Goal: Information Seeking & Learning: Learn about a topic

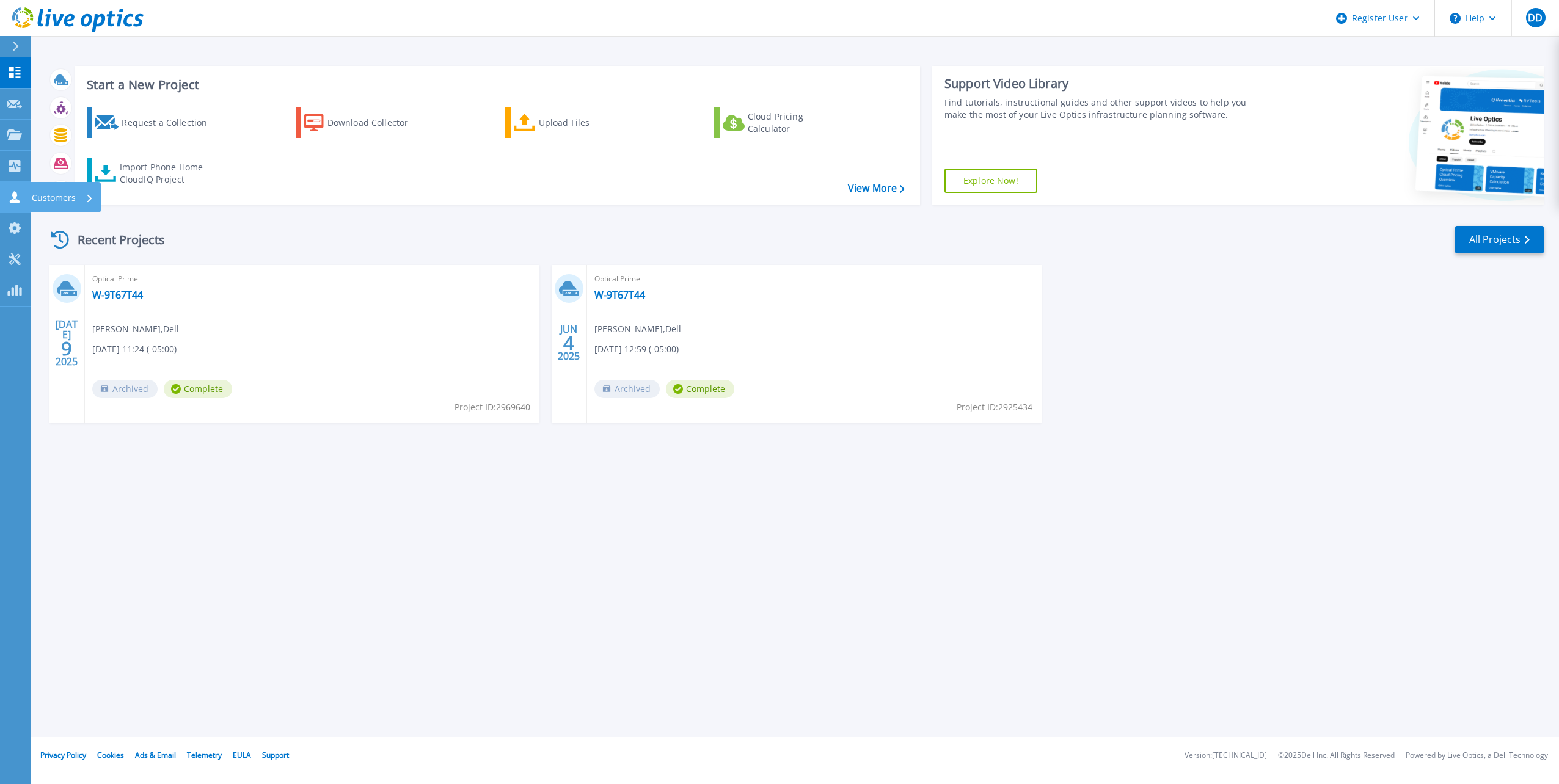
click at [18, 199] on icon at bounding box center [14, 197] width 14 height 12
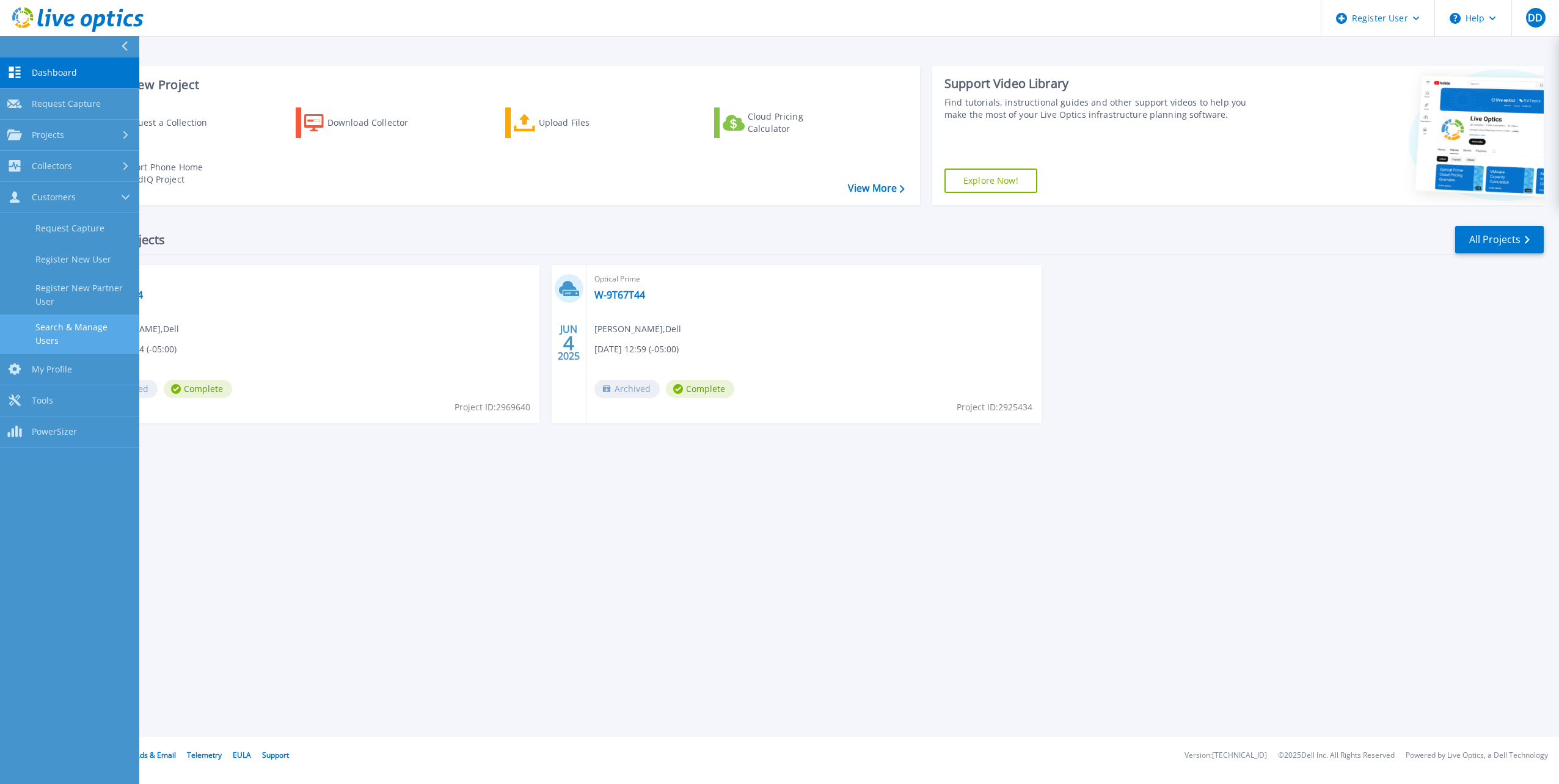
click at [108, 340] on link "Search & Manage Users" at bounding box center [70, 334] width 139 height 39
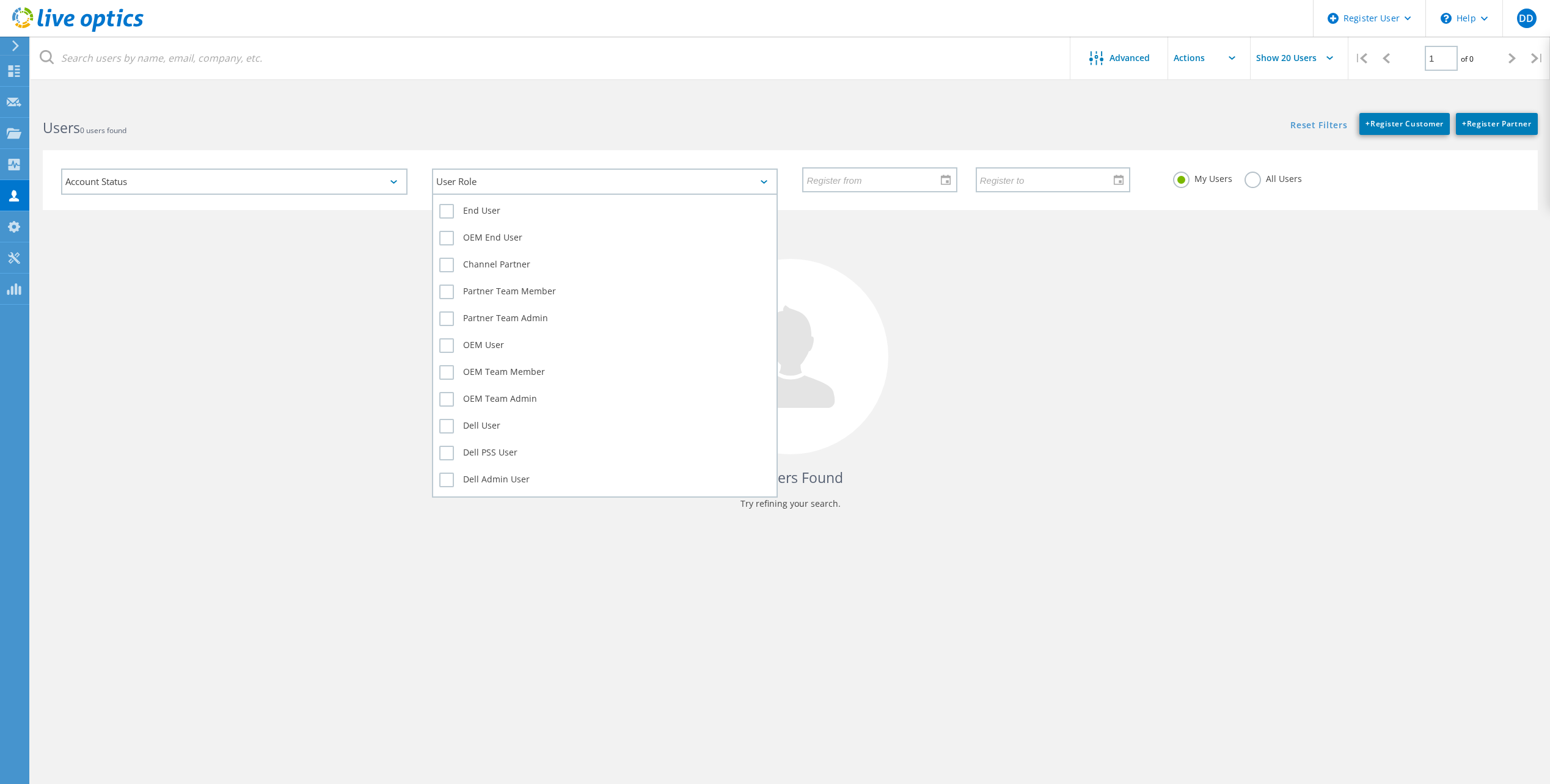
click at [521, 185] on div "User Role" at bounding box center [605, 181] width 347 height 26
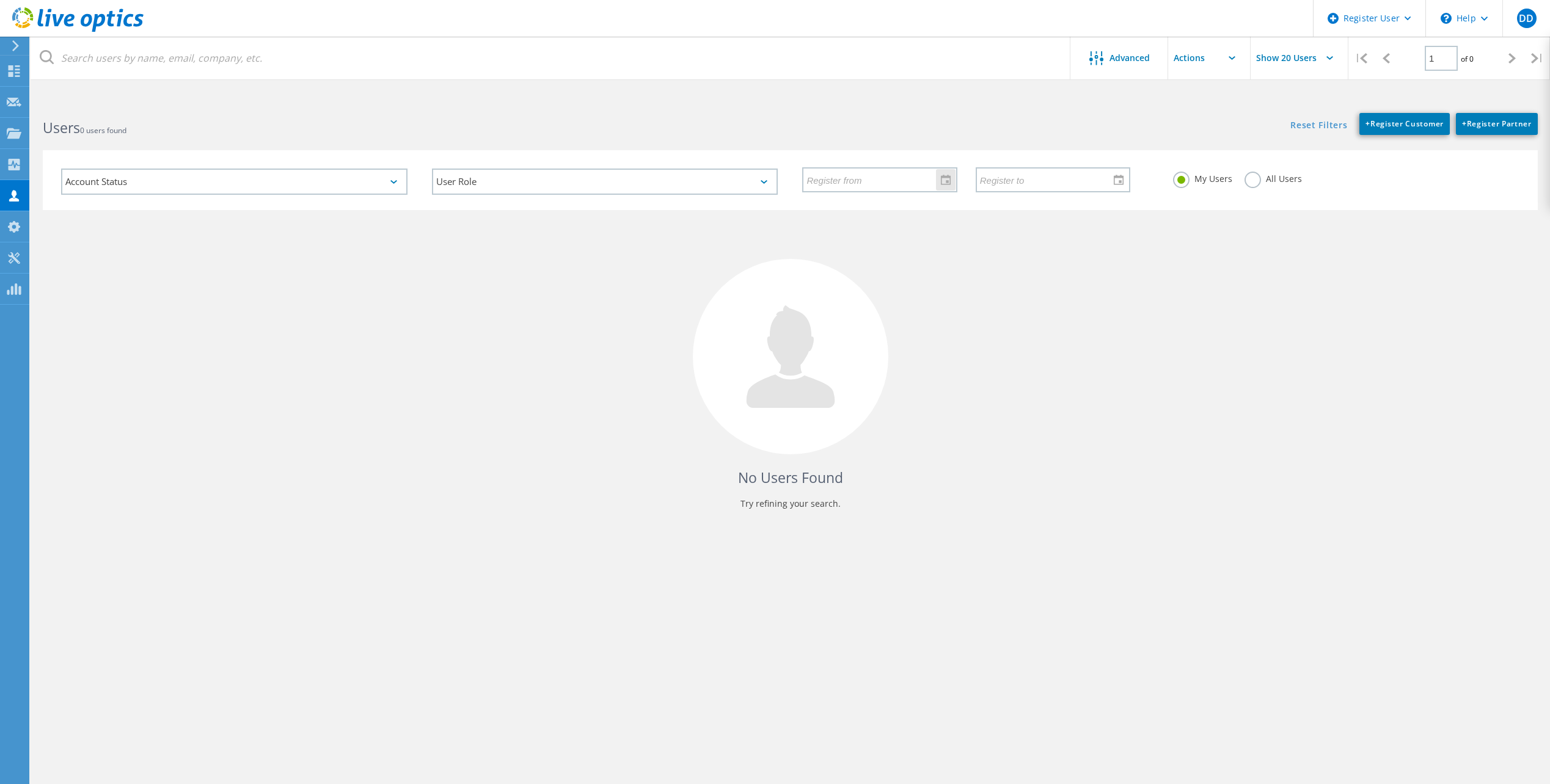
click at [873, 183] on input "text" at bounding box center [874, 179] width 144 height 23
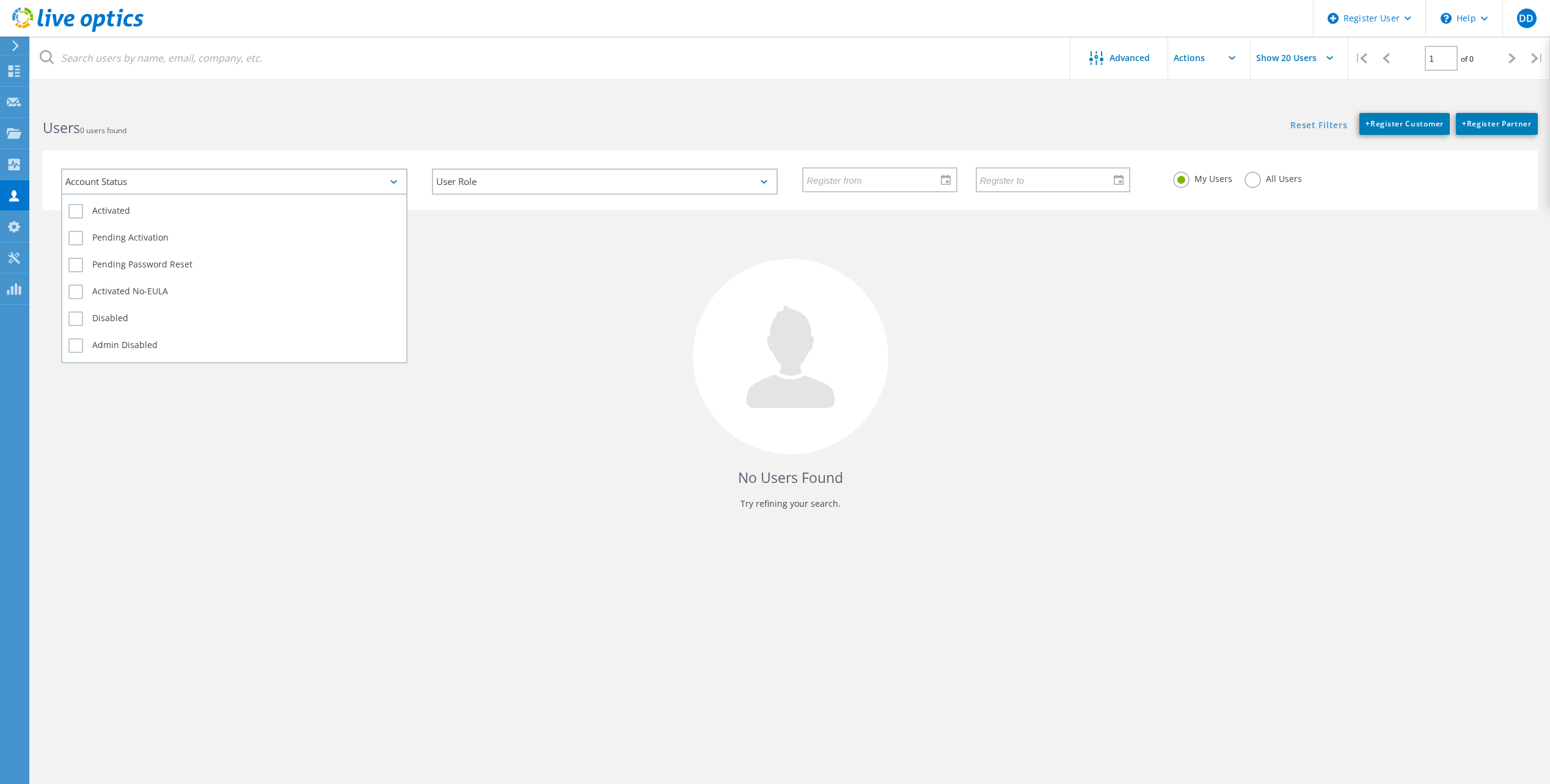
click at [135, 183] on div "Account Status" at bounding box center [235, 181] width 347 height 26
click at [74, 209] on label "Activated" at bounding box center [235, 211] width 331 height 14
click at [0, 0] on input "Activated" at bounding box center [0, 0] width 0 height 0
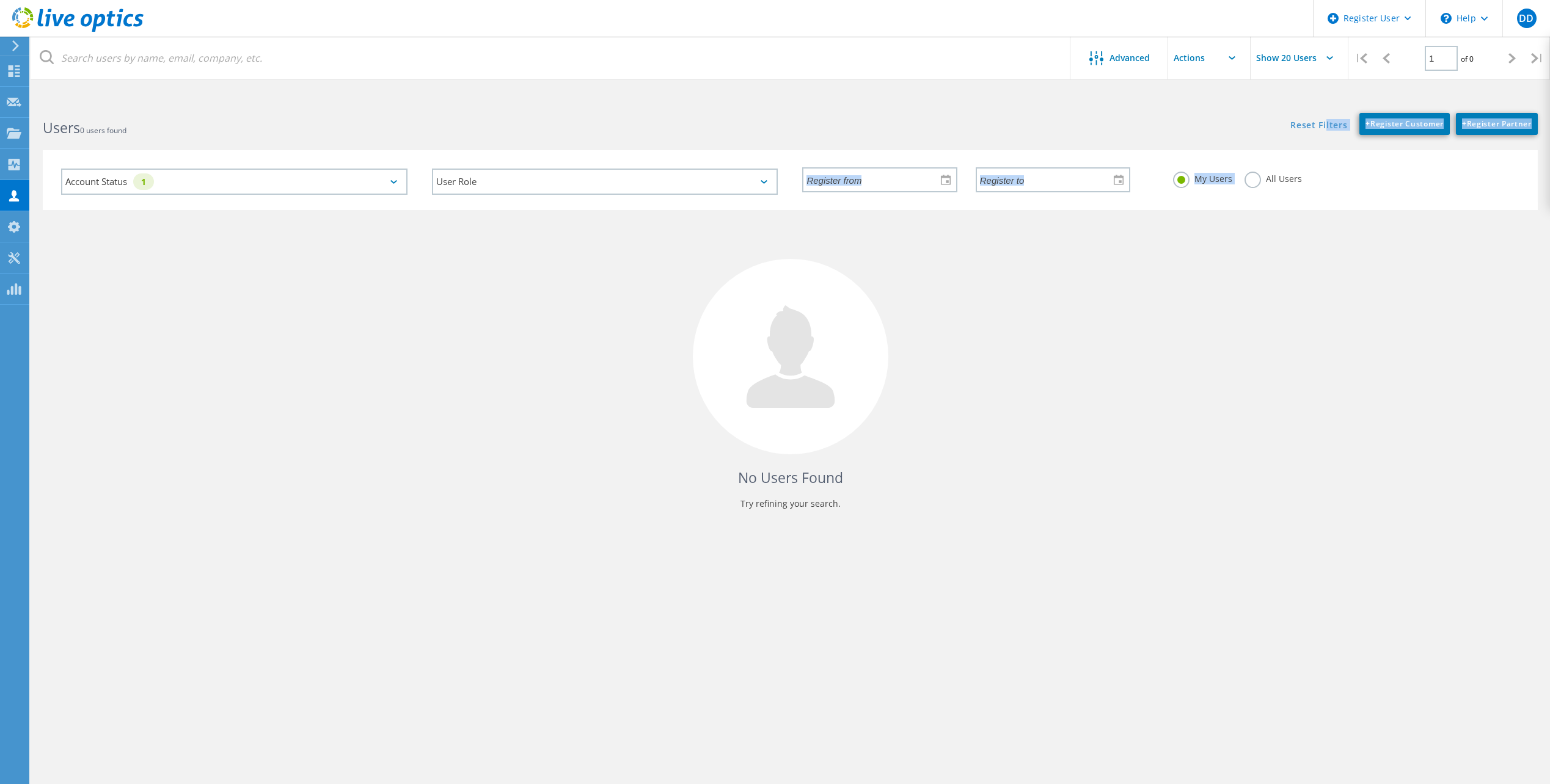
drag, startPoint x: 1323, startPoint y: 127, endPoint x: 1238, endPoint y: 138, distance: 85.7
click at [1238, 138] on lo-user-search-form "Advanced Show 20 Users | 1 of 0 | Email Address First Name Last Name Account/Te…" at bounding box center [790, 155] width 1519 height 110
click at [1103, 53] on icon at bounding box center [1096, 58] width 14 height 14
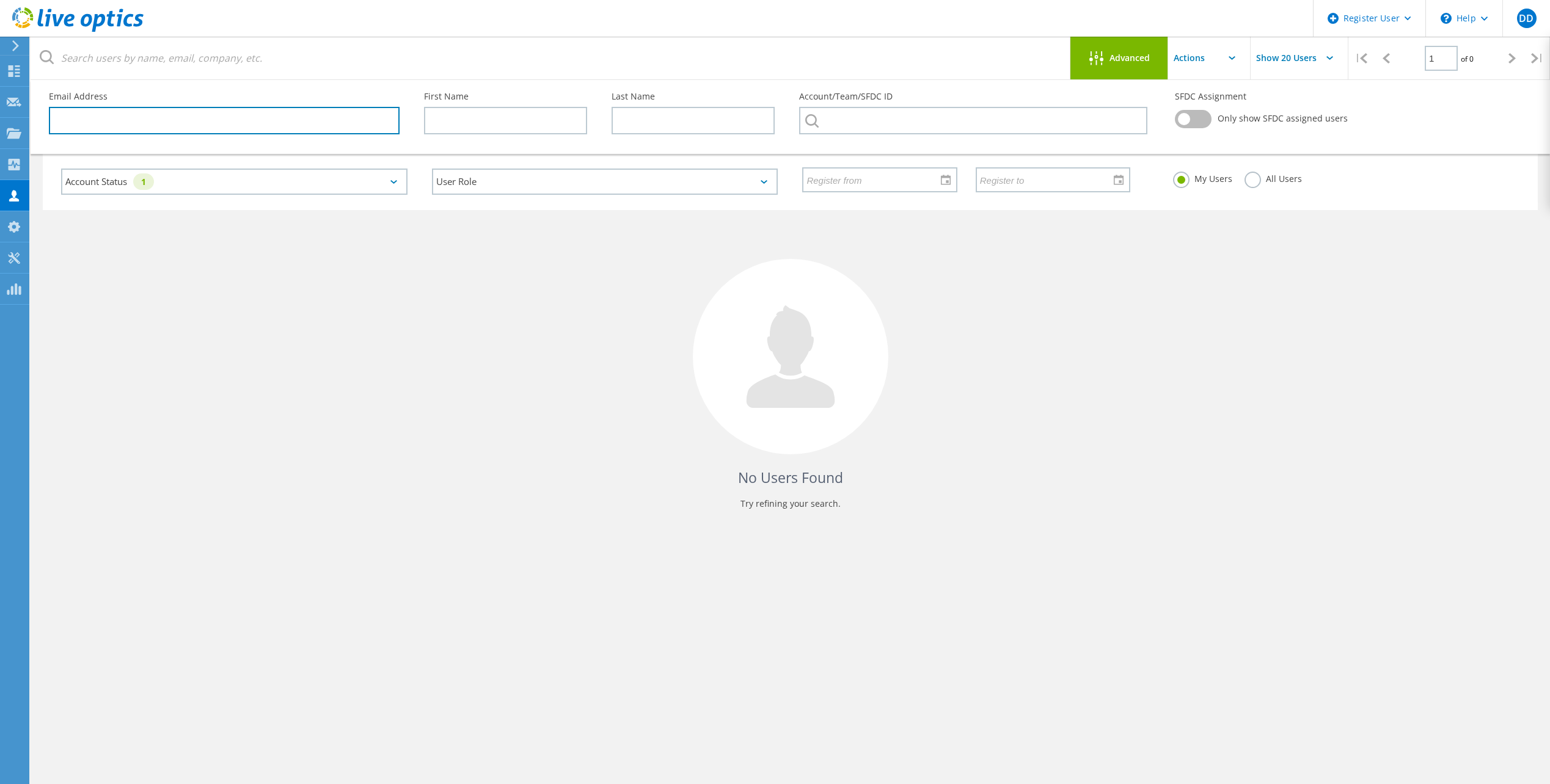
click at [211, 127] on input "text" at bounding box center [224, 121] width 351 height 27
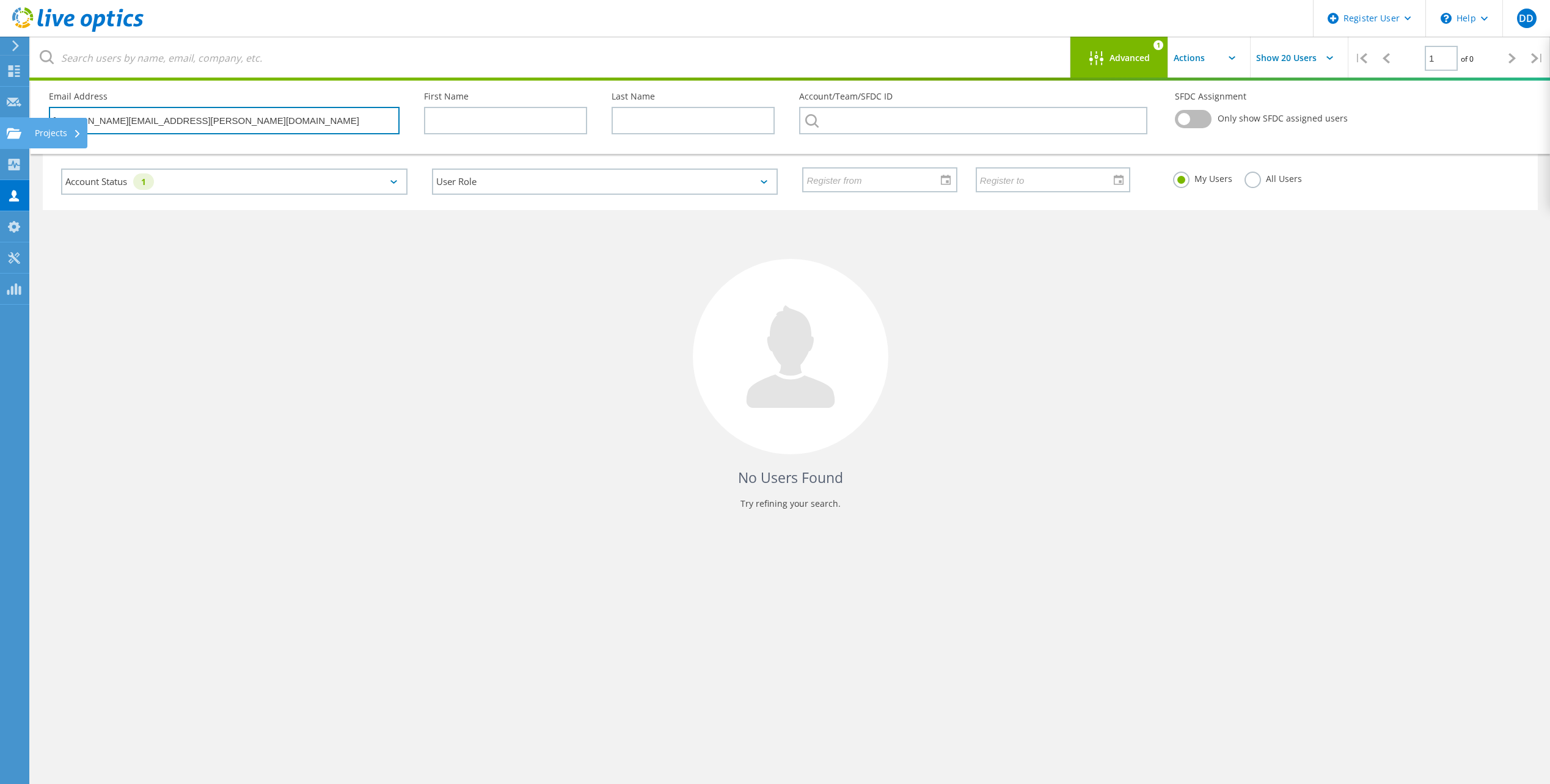
type input "[PERSON_NAME][EMAIL_ADDRESS][PERSON_NAME][DOMAIN_NAME]"
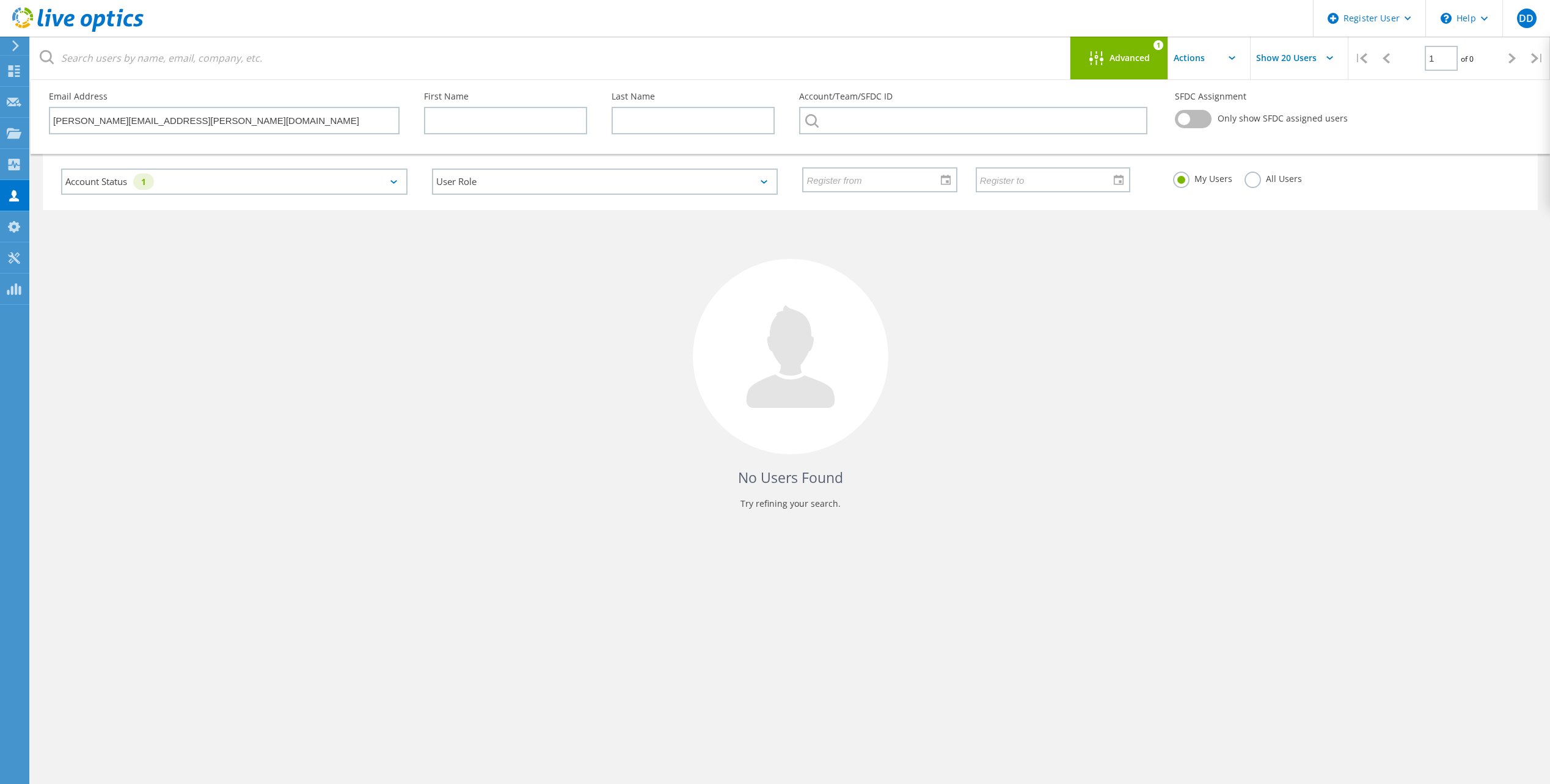
click at [427, 262] on div "No Users Found Try refining your search." at bounding box center [789, 370] width 1495 height 322
click at [1248, 180] on label "All Users" at bounding box center [1274, 178] width 58 height 12
click at [0, 0] on input "All Users" at bounding box center [0, 0] width 0 height 0
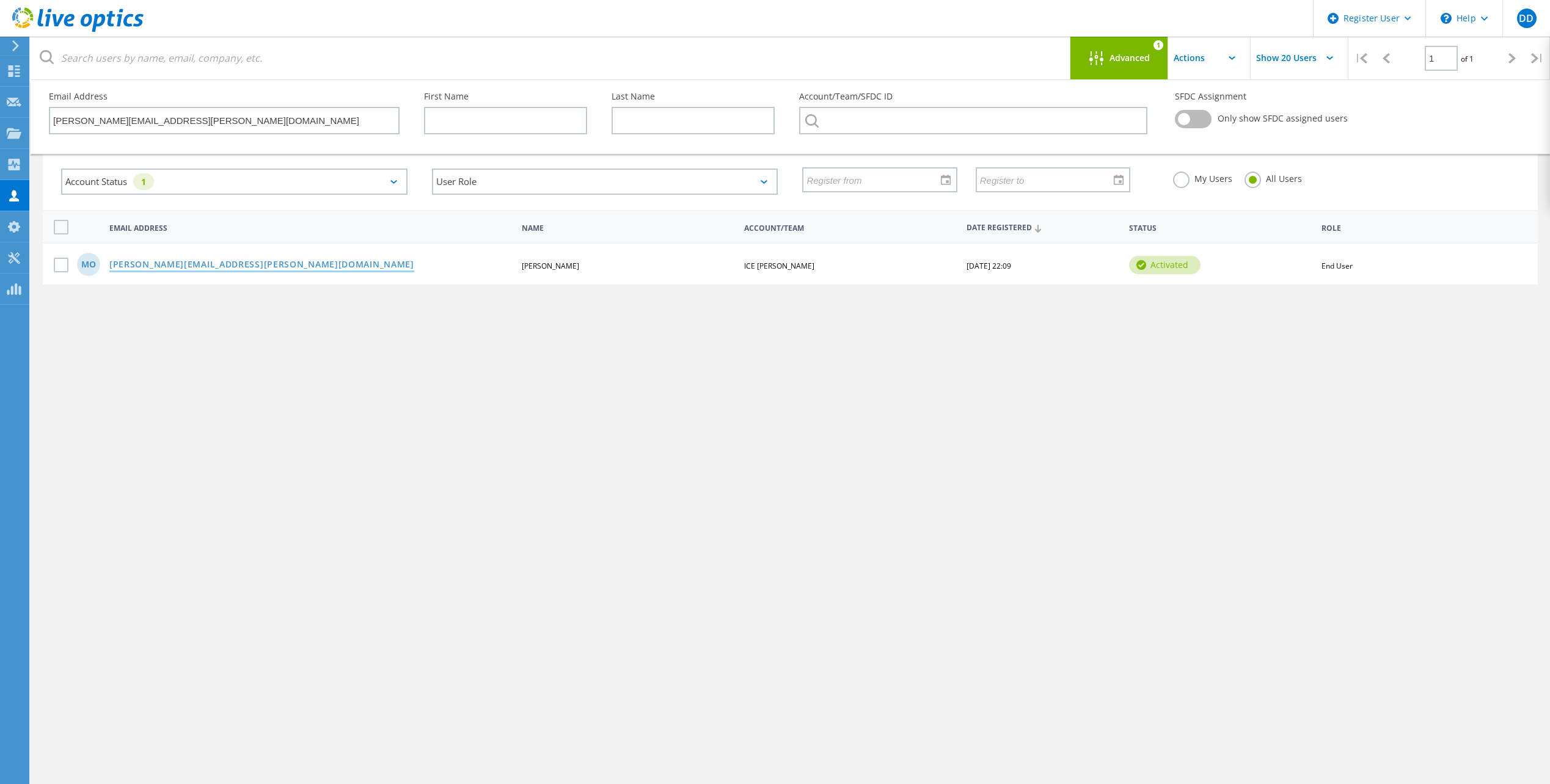
click at [231, 262] on link "[PERSON_NAME][EMAIL_ADDRESS][PERSON_NAME][DOMAIN_NAME]" at bounding box center [262, 265] width 305 height 10
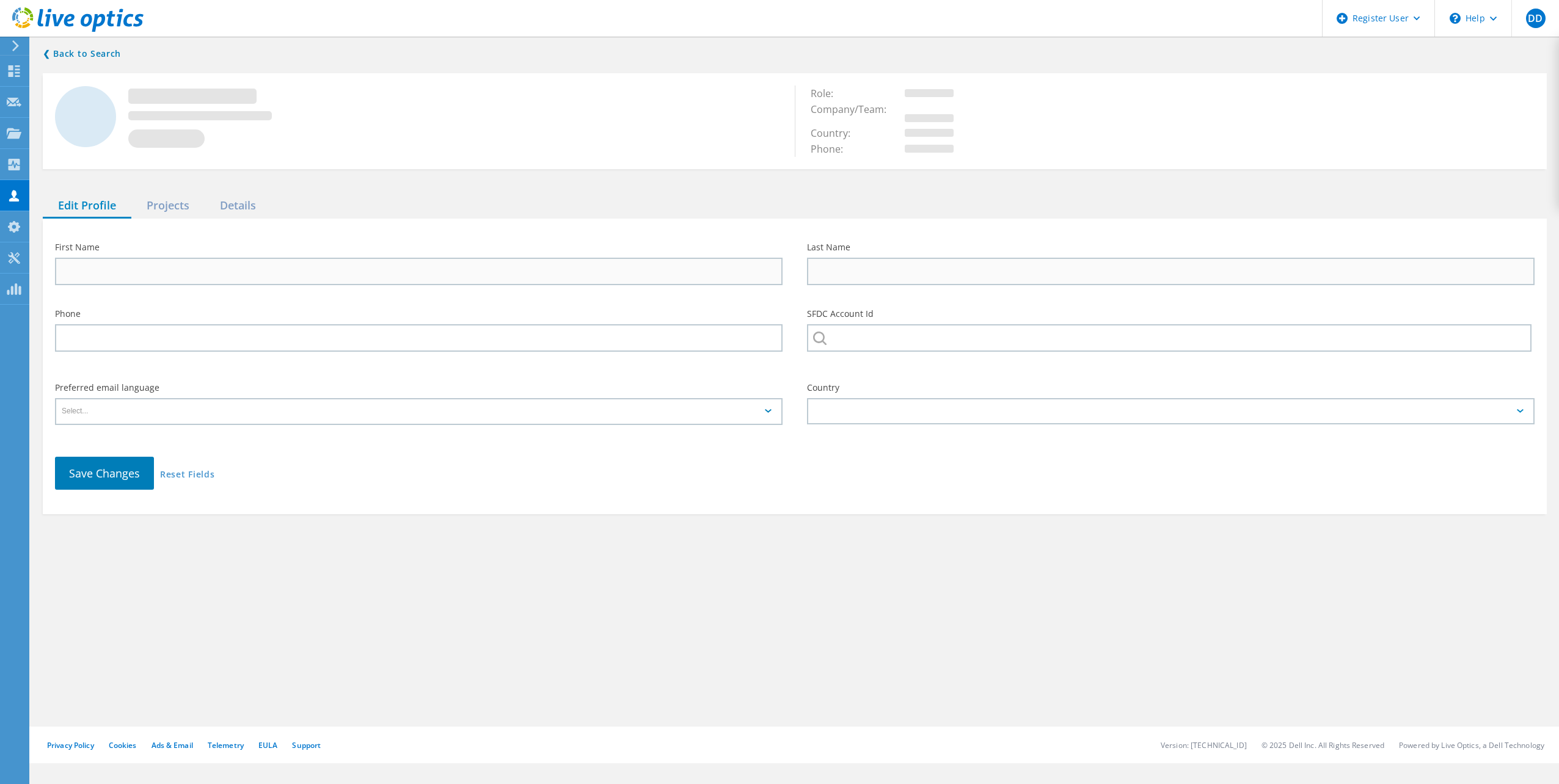
type input "Michael"
type input "O'Malley"
type input "ICE [PERSON_NAME]"
type input "English"
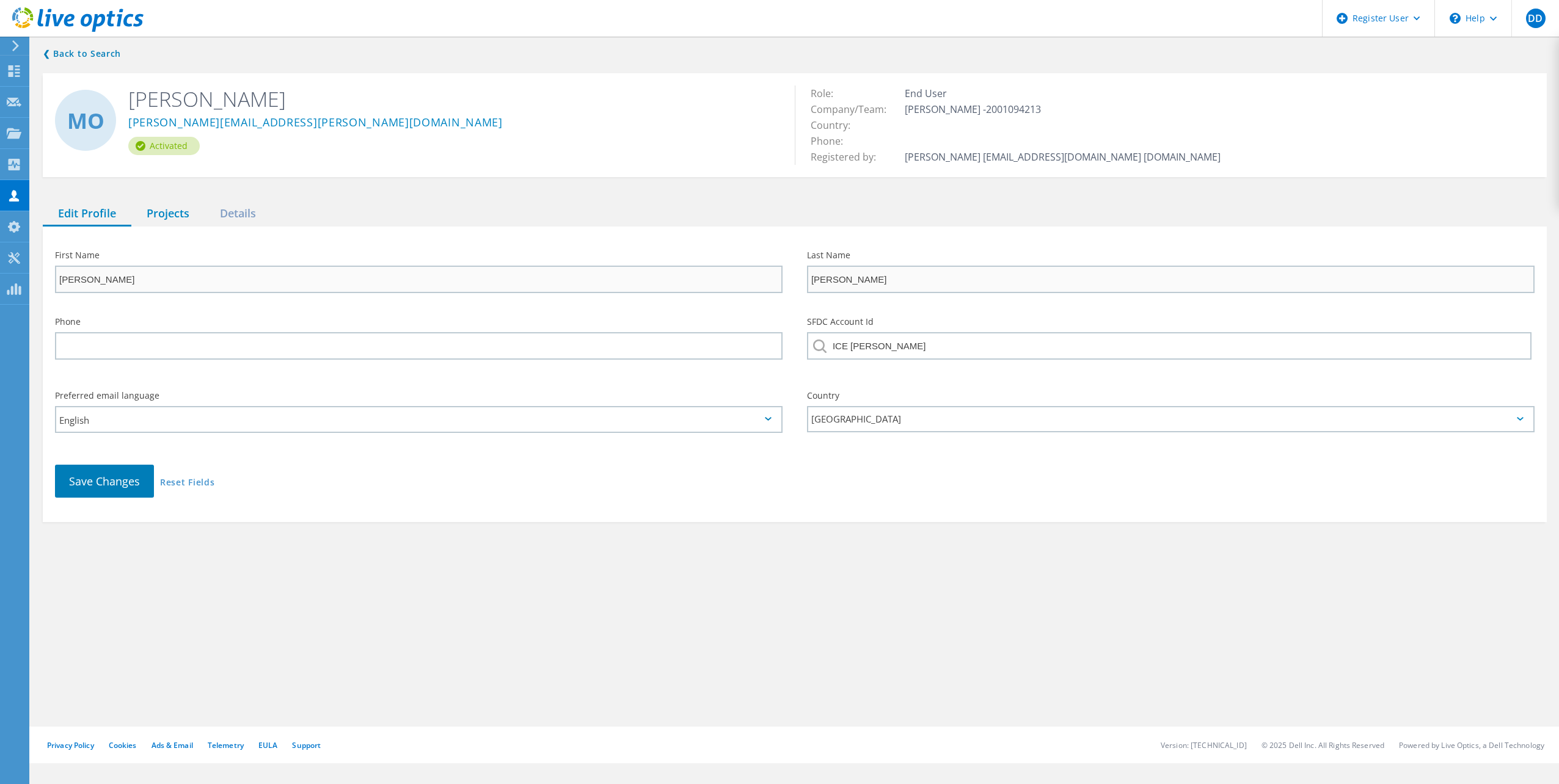
click at [176, 221] on div "Projects" at bounding box center [168, 213] width 73 height 25
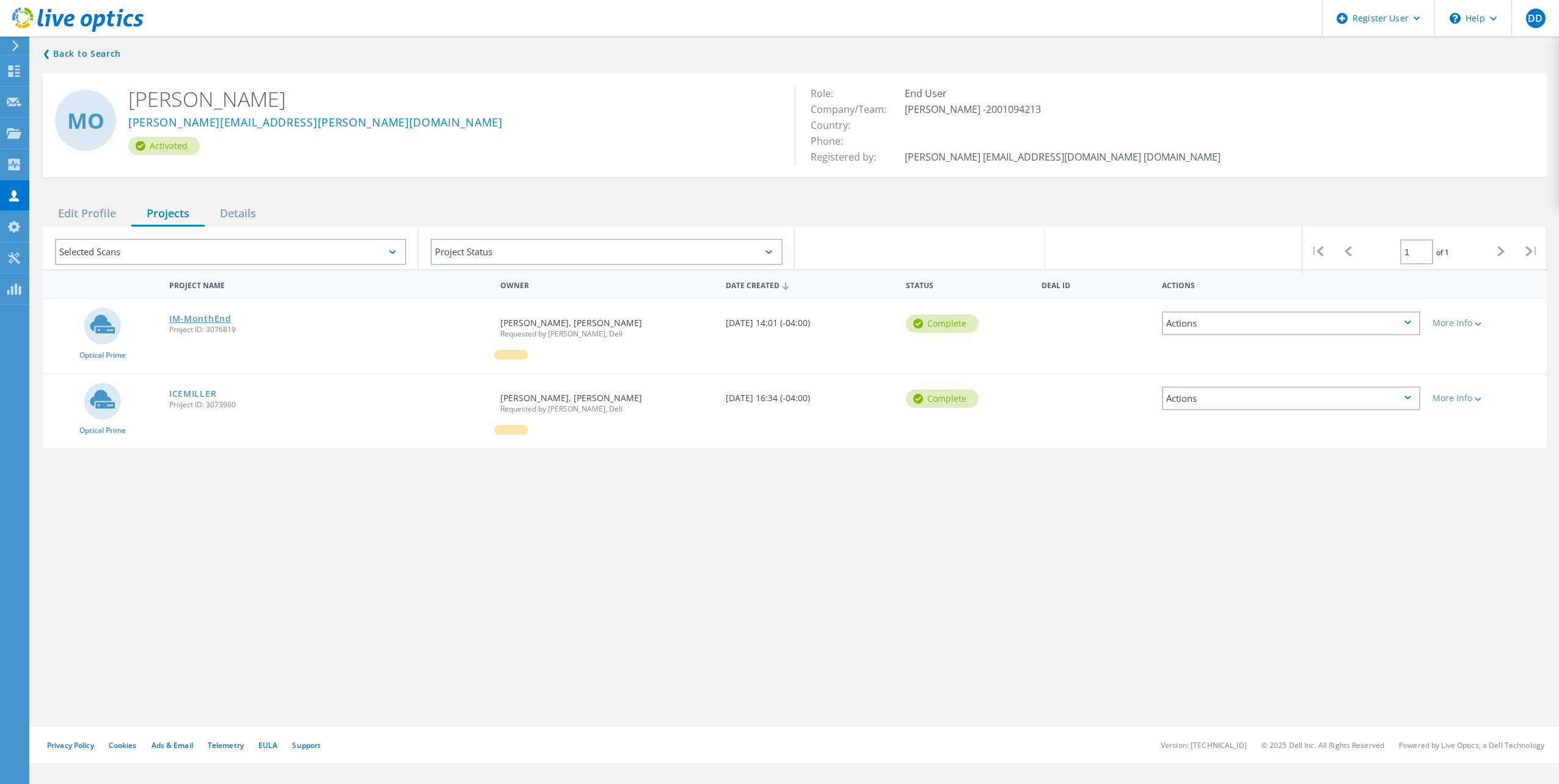
click at [209, 320] on link "IM-MonthEnd" at bounding box center [200, 319] width 62 height 8
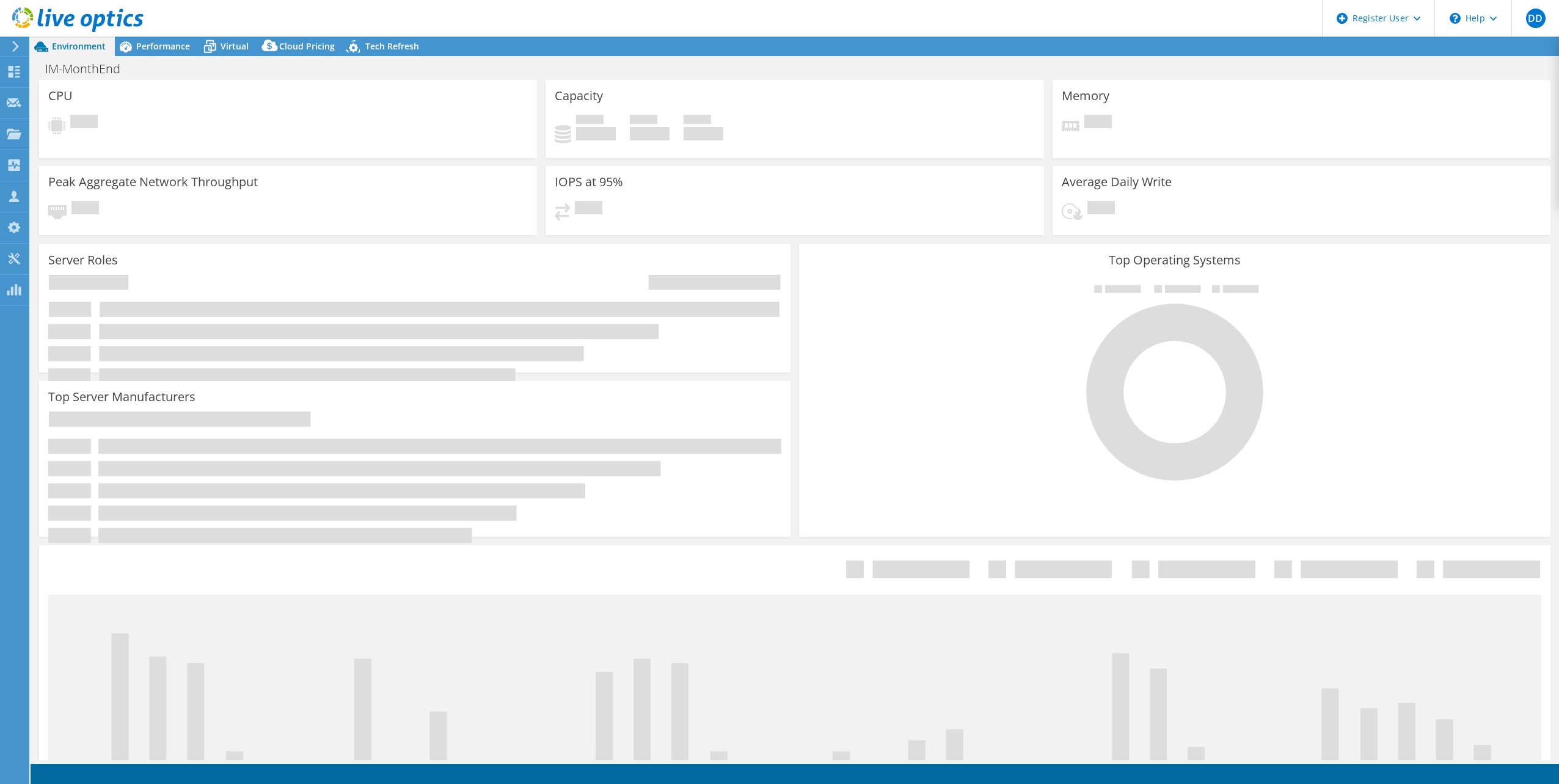
select select "USD"
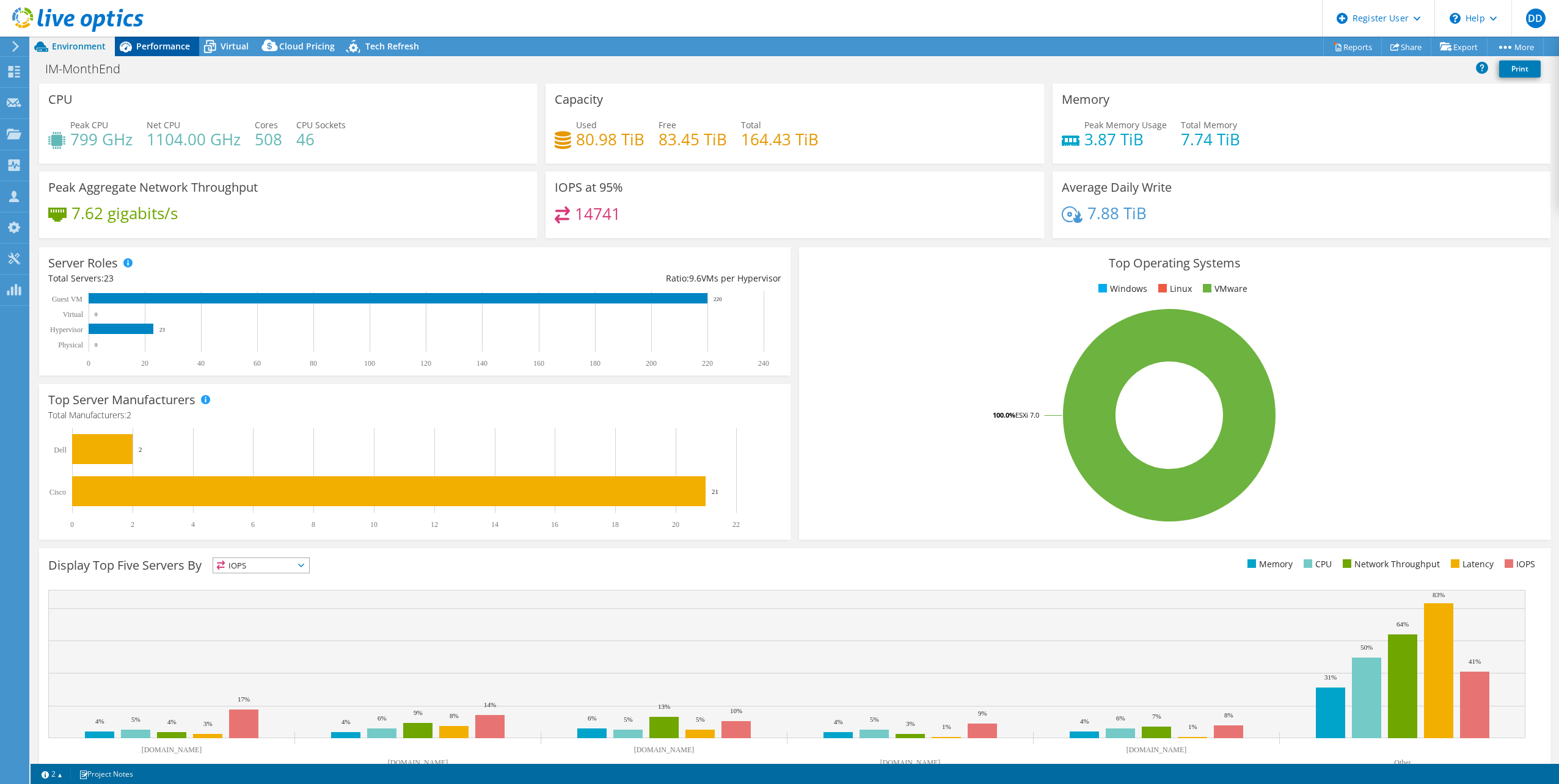
click at [155, 45] on span "Performance" at bounding box center [162, 46] width 54 height 12
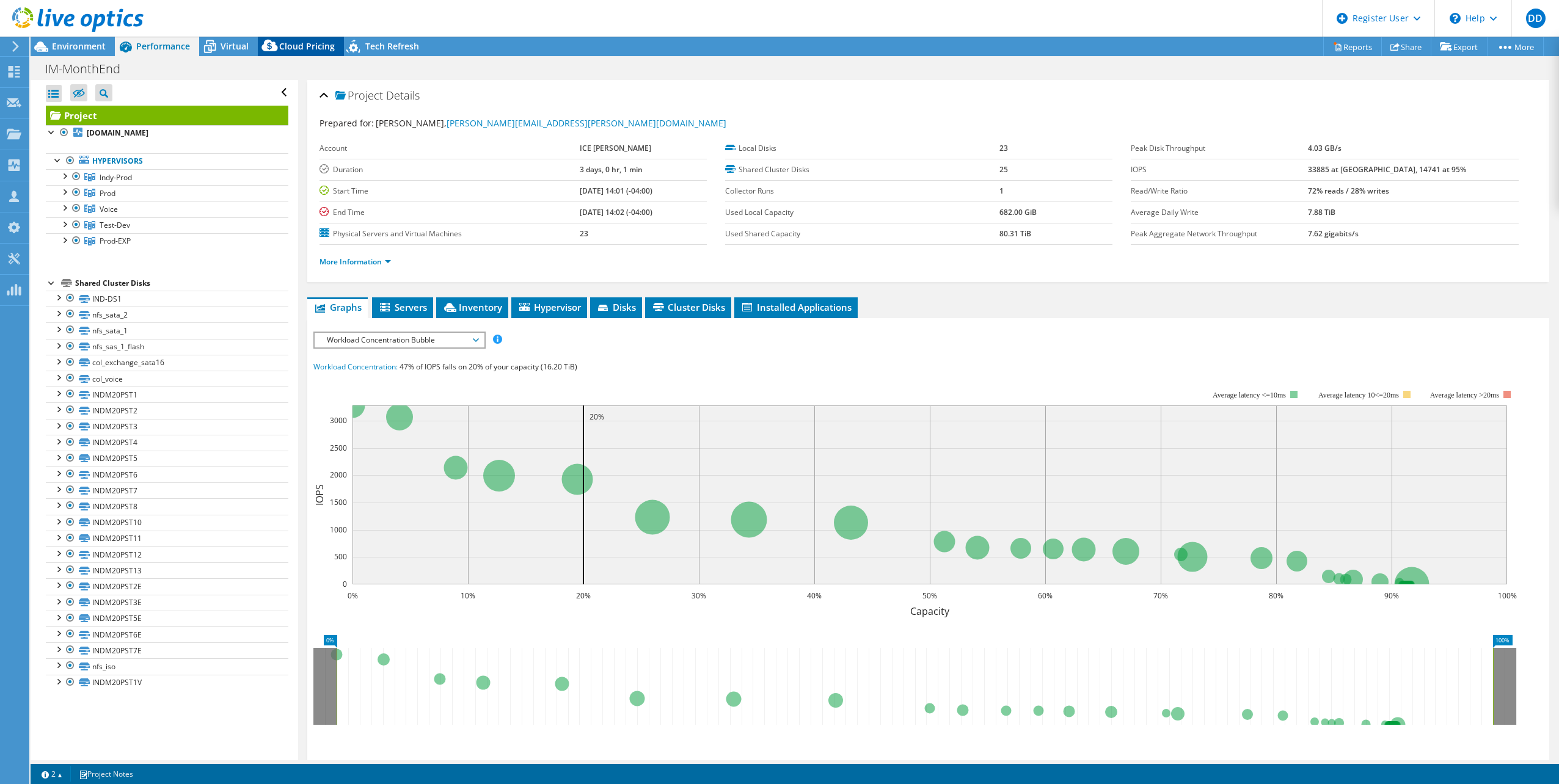
click at [299, 50] on span "Cloud Pricing" at bounding box center [307, 46] width 55 height 12
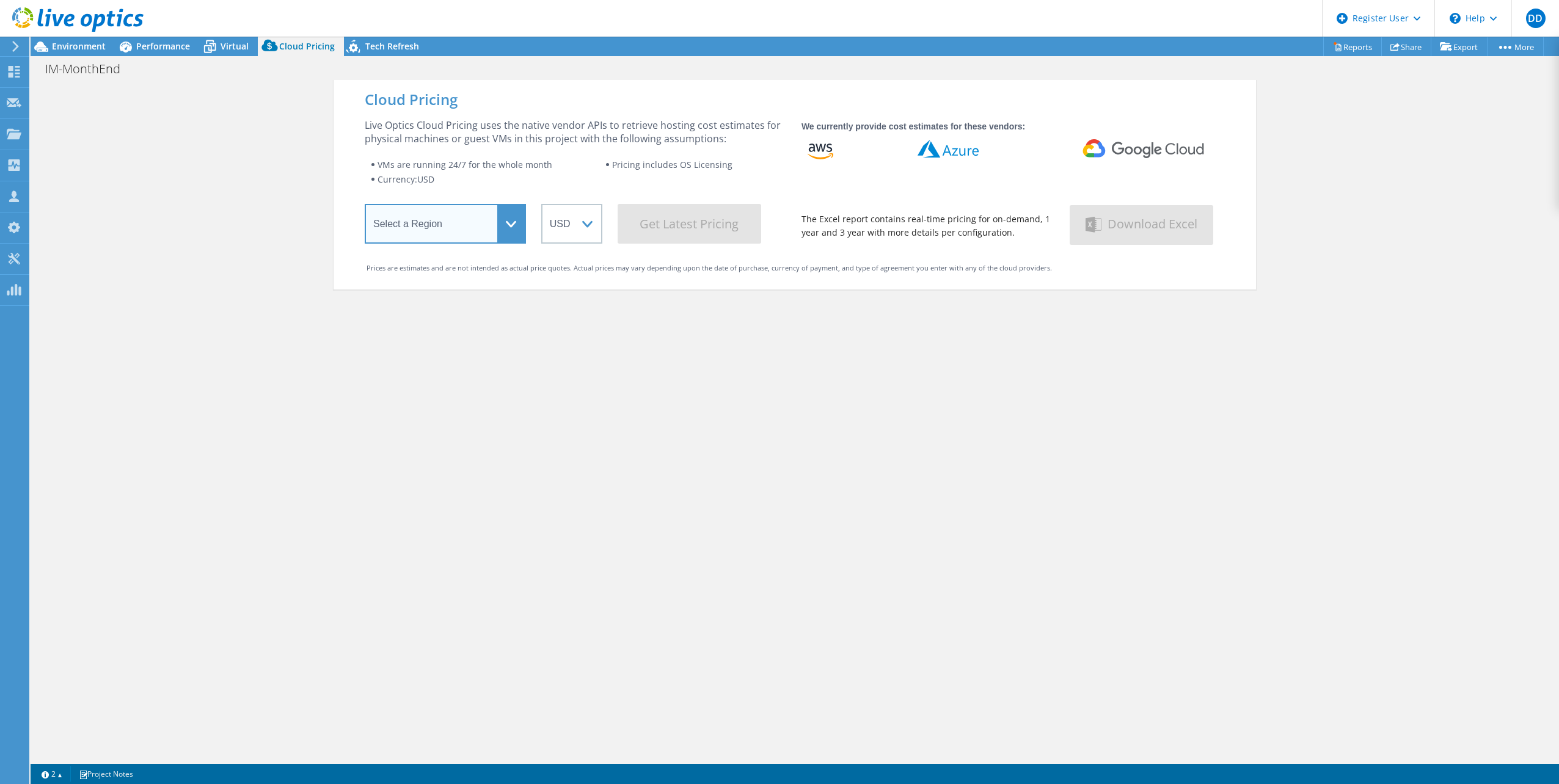
click at [506, 235] on select "Select a Region Asia Pacific (Hong Kong) Asia Pacific (Mumbai) Asia Pacific (Se…" at bounding box center [445, 223] width 161 height 40
select select "USEast"
click at [364, 206] on select "Select a Region Asia Pacific (Hong Kong) Asia Pacific (Mumbai) Asia Pacific (Se…" at bounding box center [445, 223] width 161 height 40
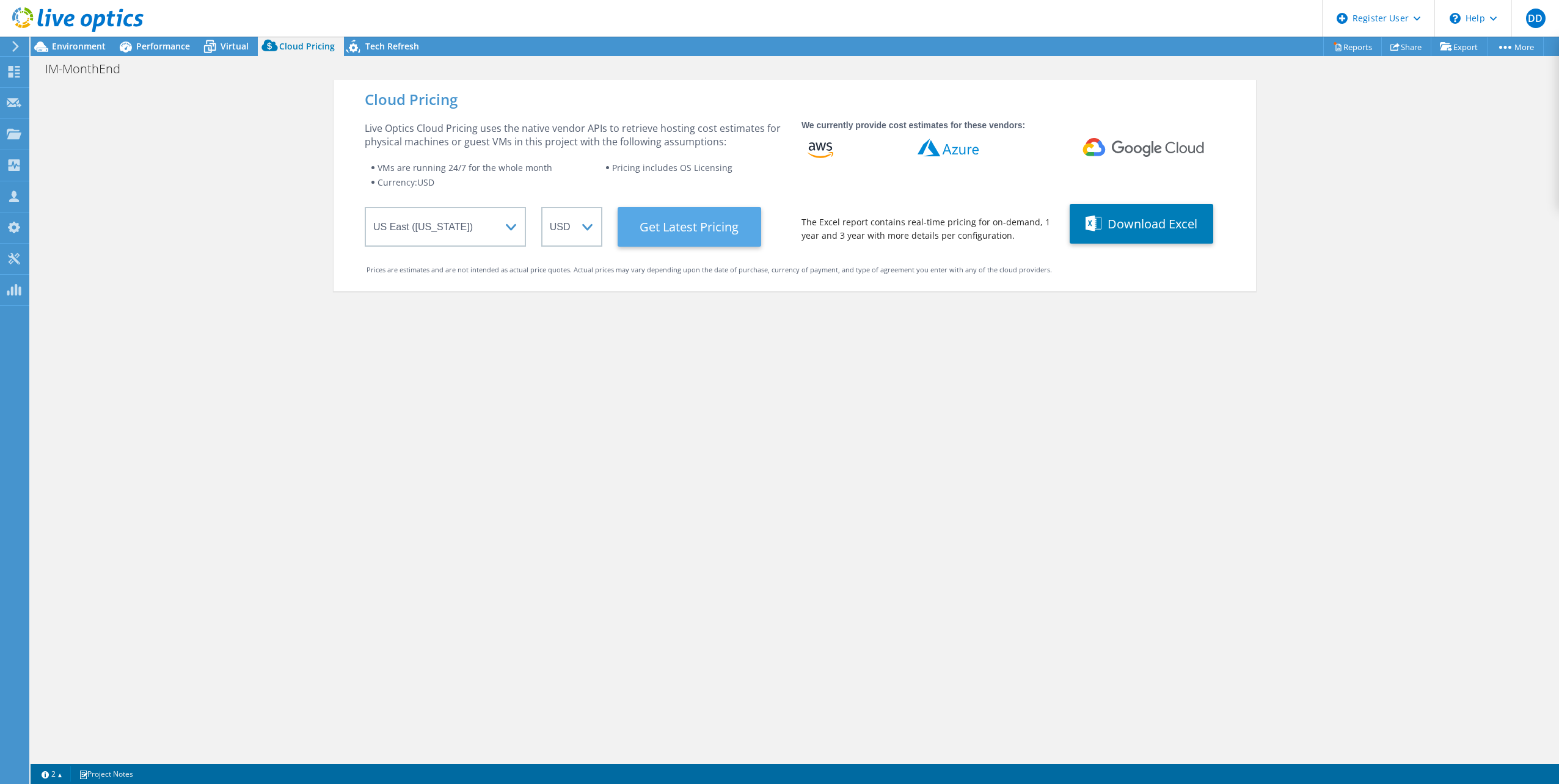
click at [667, 229] on Latest "Get Latest Pricing" at bounding box center [689, 227] width 144 height 40
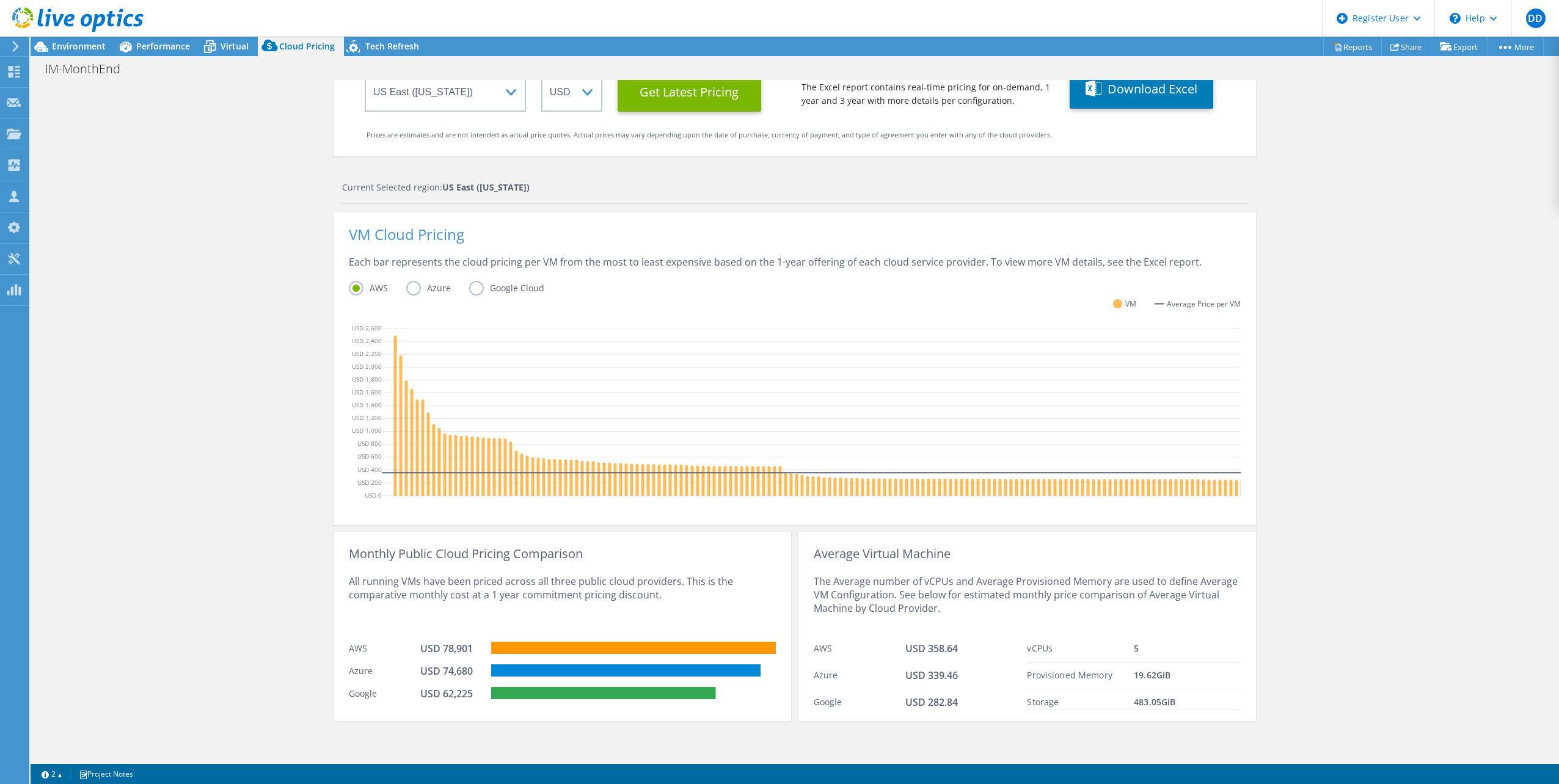
scroll to position [108, 0]
drag, startPoint x: 1020, startPoint y: 651, endPoint x: 1126, endPoint y: 685, distance: 111.3
click at [1125, 684] on div "Average Virtual Machine The Average number of vCPUs and Average Provisioned Mem…" at bounding box center [1027, 626] width 457 height 189
click at [1018, 664] on div "Azure USD 339.46" at bounding box center [921, 676] width 214 height 27
drag, startPoint x: 1025, startPoint y: 651, endPoint x: 1063, endPoint y: 645, distance: 38.5
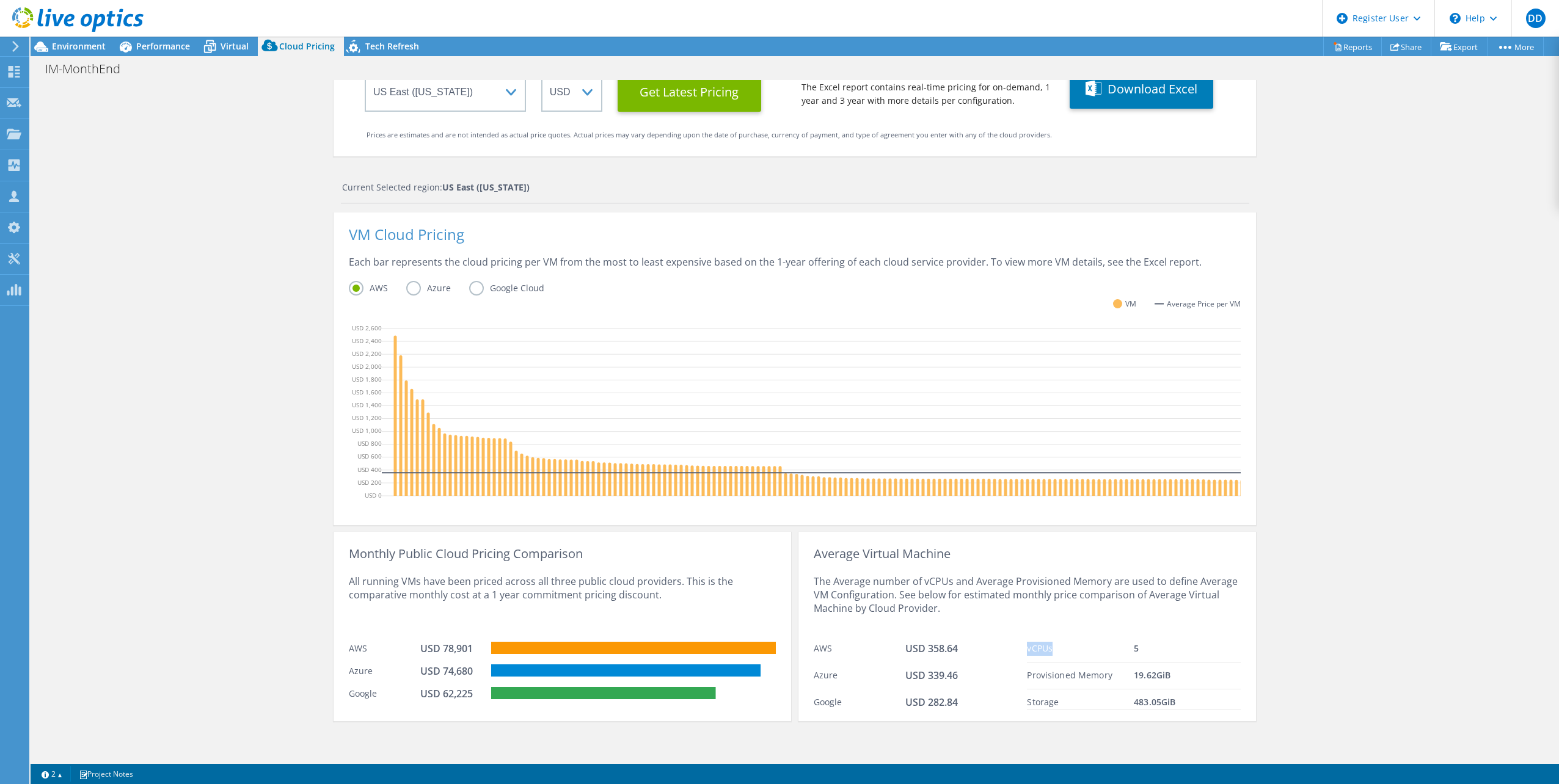
click at [1063, 645] on div "vCPUs" at bounding box center [1081, 649] width 107 height 14
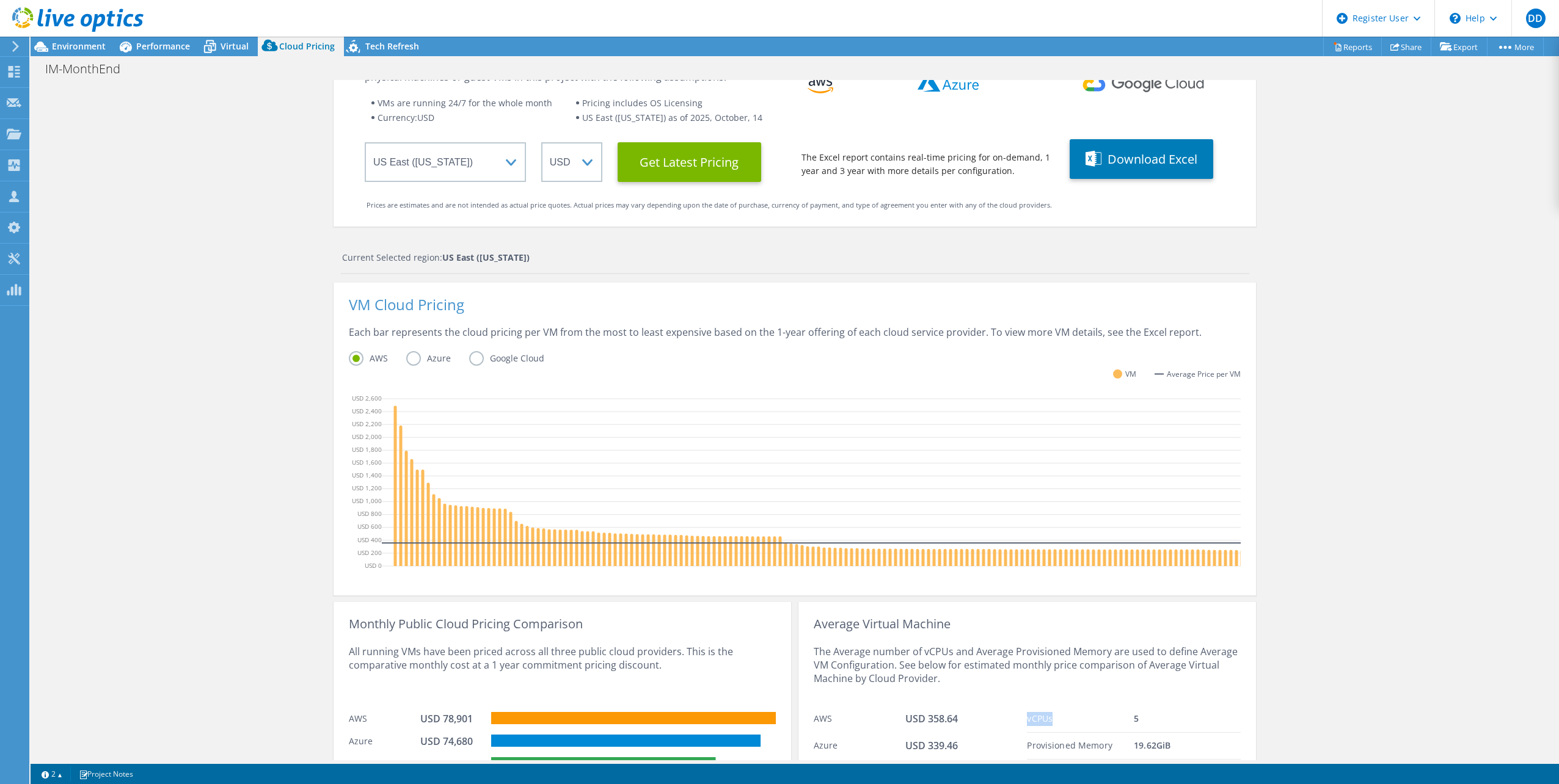
scroll to position [0, 0]
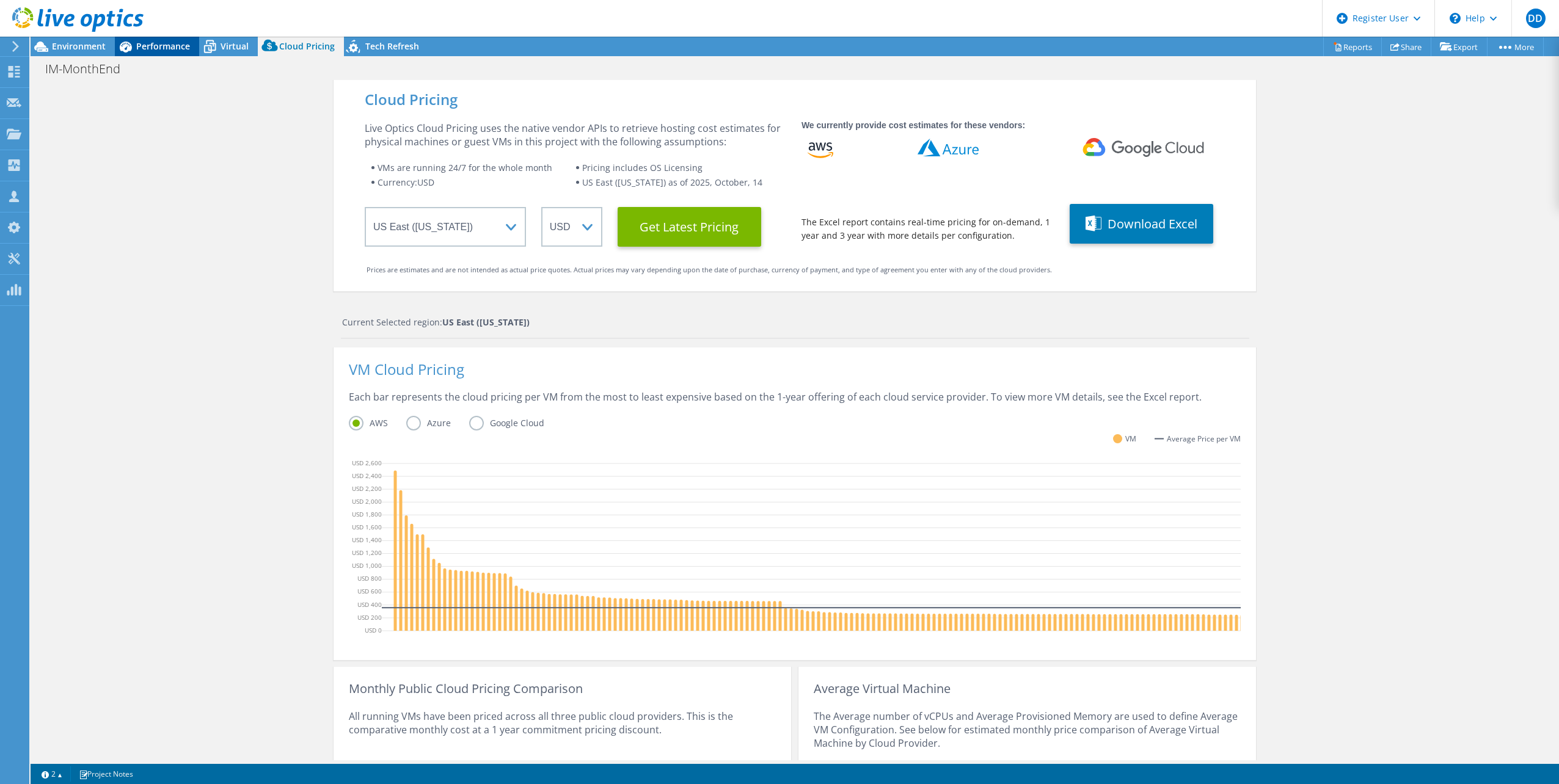
click at [140, 53] on div "Performance" at bounding box center [156, 46] width 84 height 20
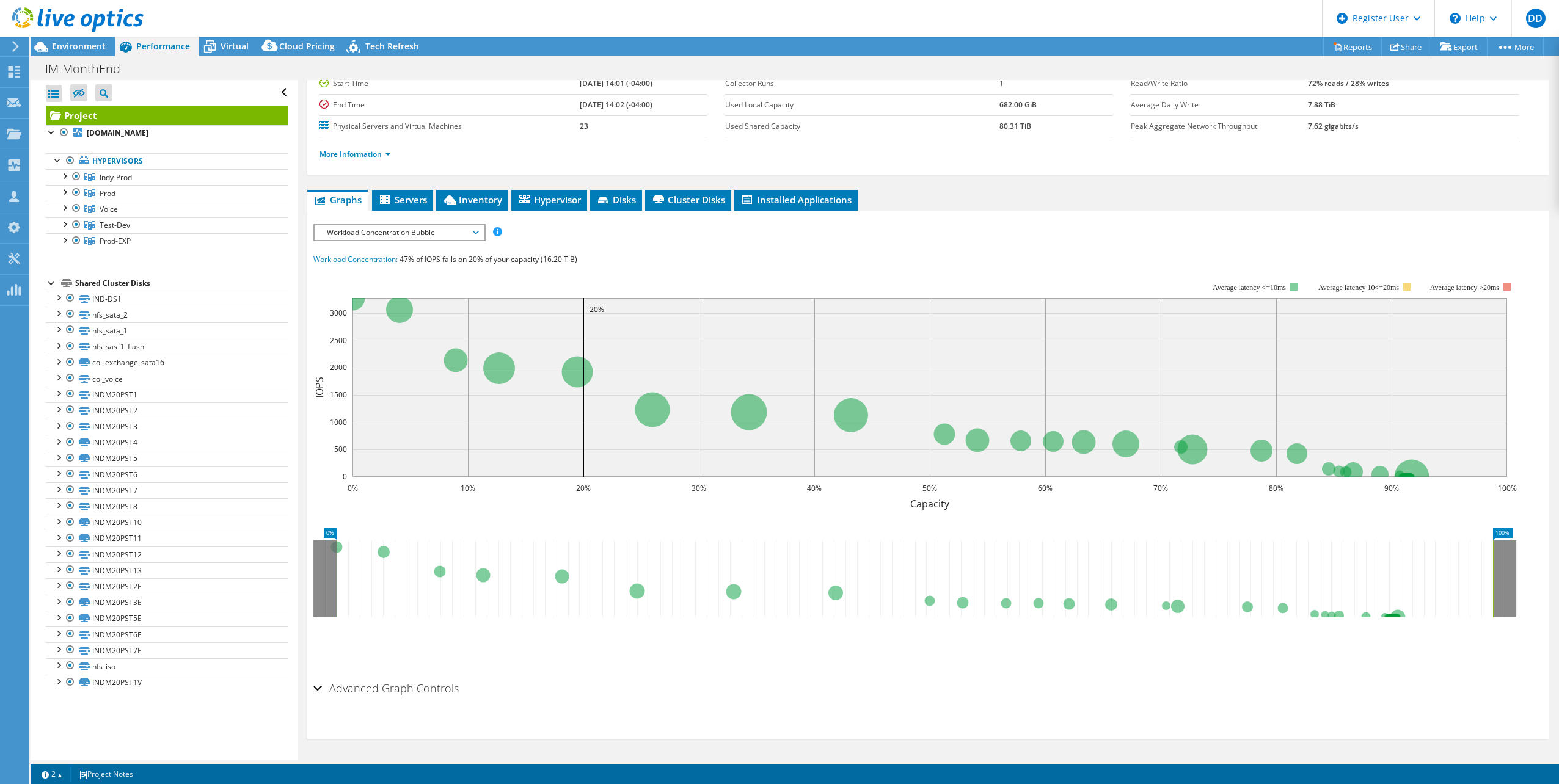
click at [397, 149] on li "More Information" at bounding box center [359, 155] width 79 height 14
click at [223, 47] on span "Virtual" at bounding box center [234, 46] width 28 height 12
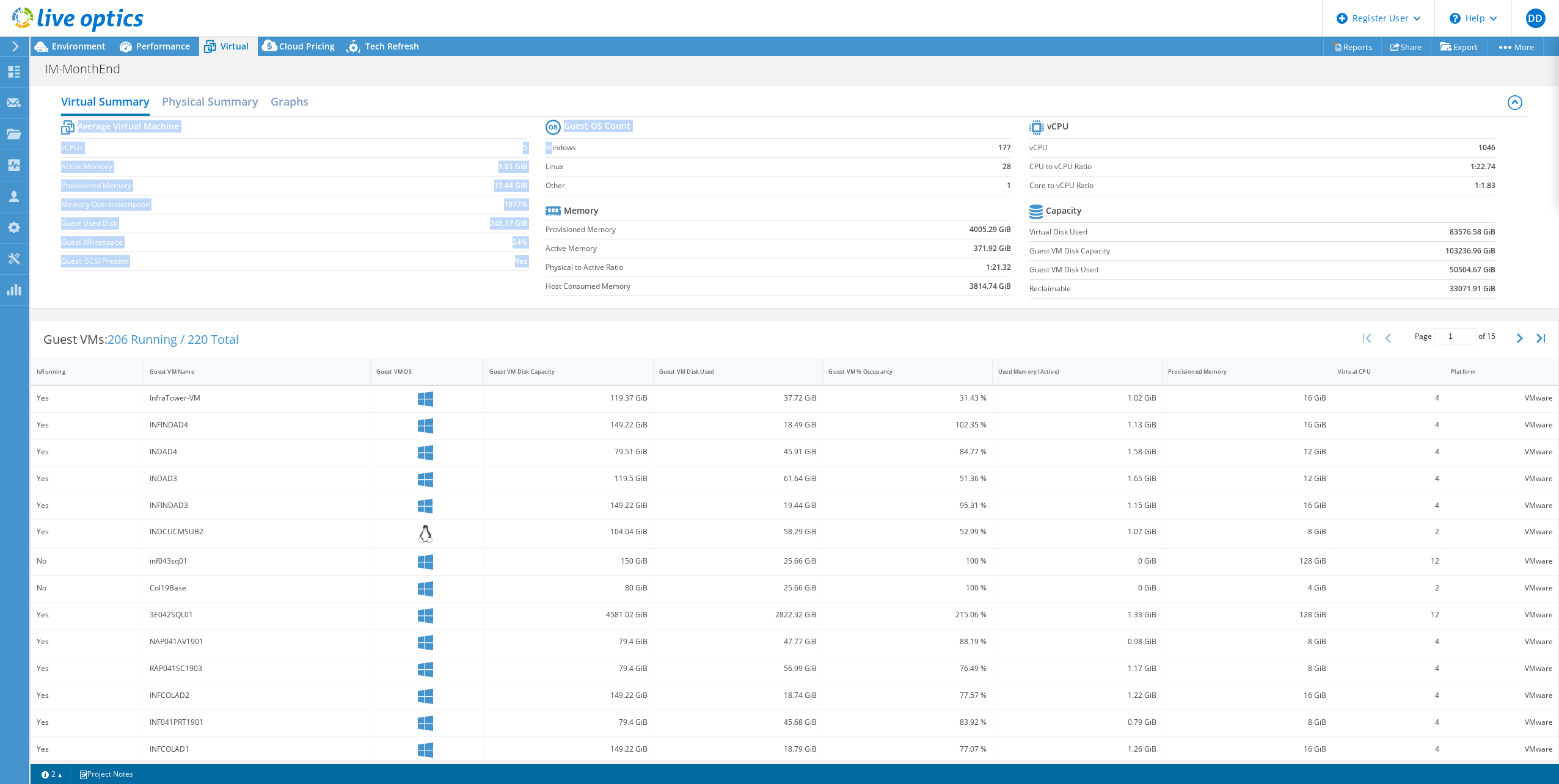
drag, startPoint x: 59, startPoint y: 147, endPoint x: 546, endPoint y: 147, distance: 487.0
click at [548, 147] on div "Virtual Summary Physical Summary Graphs Average Virtual Machine vCPUs 5 Active …" at bounding box center [794, 196] width 1528 height 222
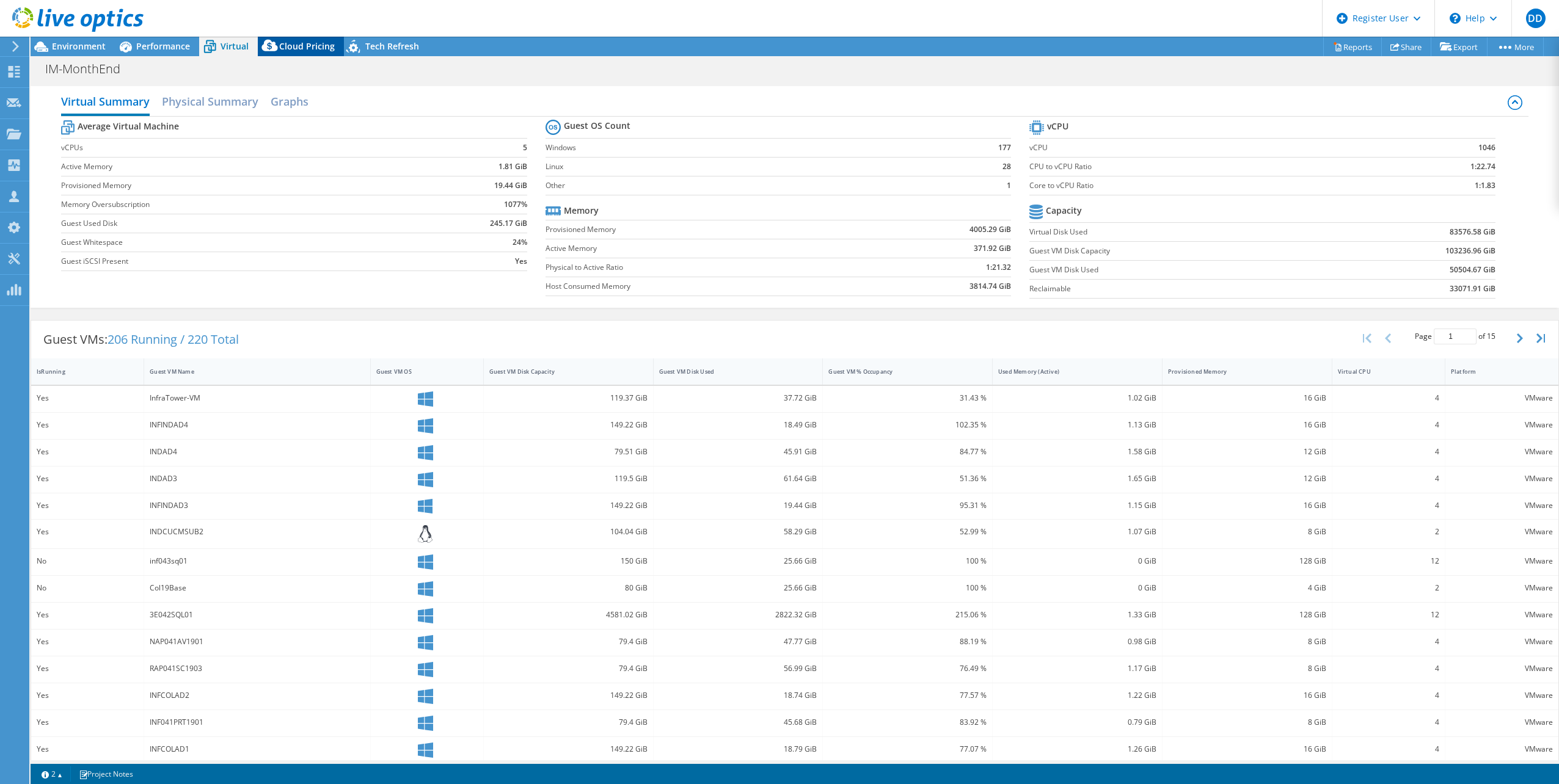
click at [281, 55] on div "Cloud Pricing" at bounding box center [300, 46] width 86 height 20
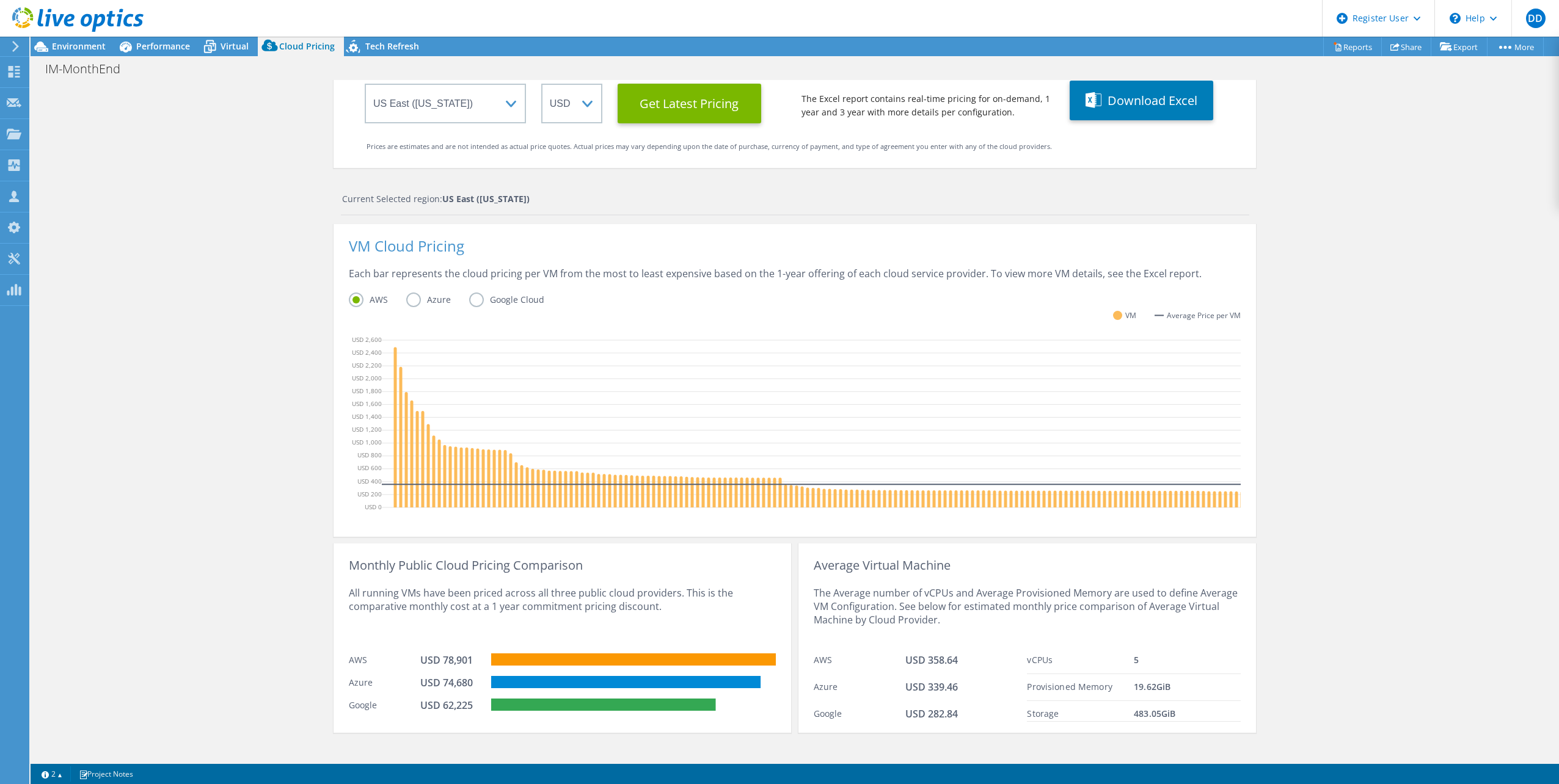
scroll to position [144, 0]
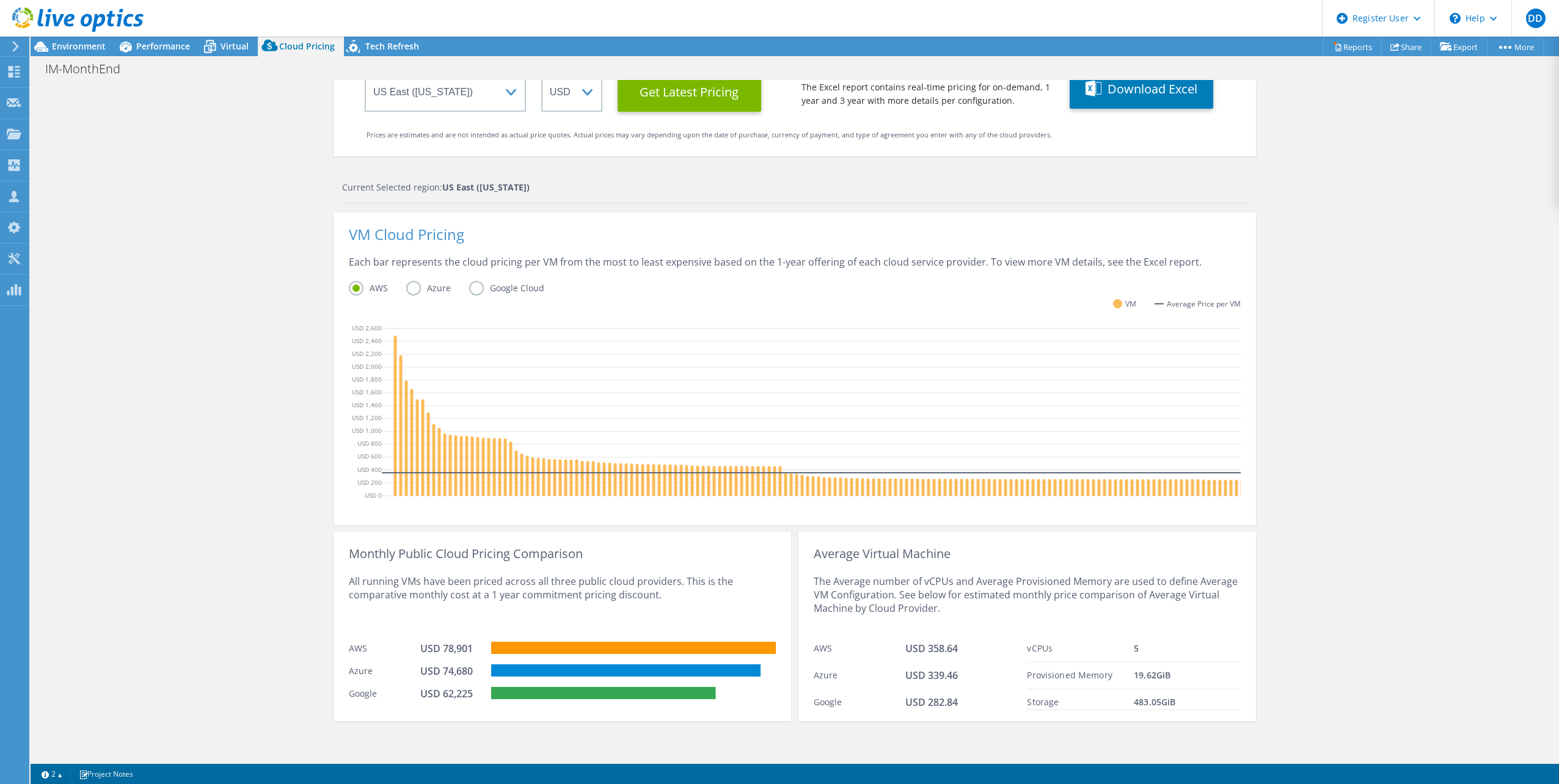
click at [1110, 645] on div "vCPUs" at bounding box center [1081, 649] width 107 height 14
drag, startPoint x: 1023, startPoint y: 651, endPoint x: 1166, endPoint y: 681, distance: 146.1
click at [1166, 681] on div "vCPUs 5 Provisioned Memory 19.62 GiB Storage 483.05 GiB" at bounding box center [1134, 673] width 214 height 75
drag, startPoint x: 1166, startPoint y: 681, endPoint x: 1171, endPoint y: 688, distance: 8.6
click at [1171, 688] on div "Provisioned Memory 19.62 GiB" at bounding box center [1134, 676] width 214 height 27
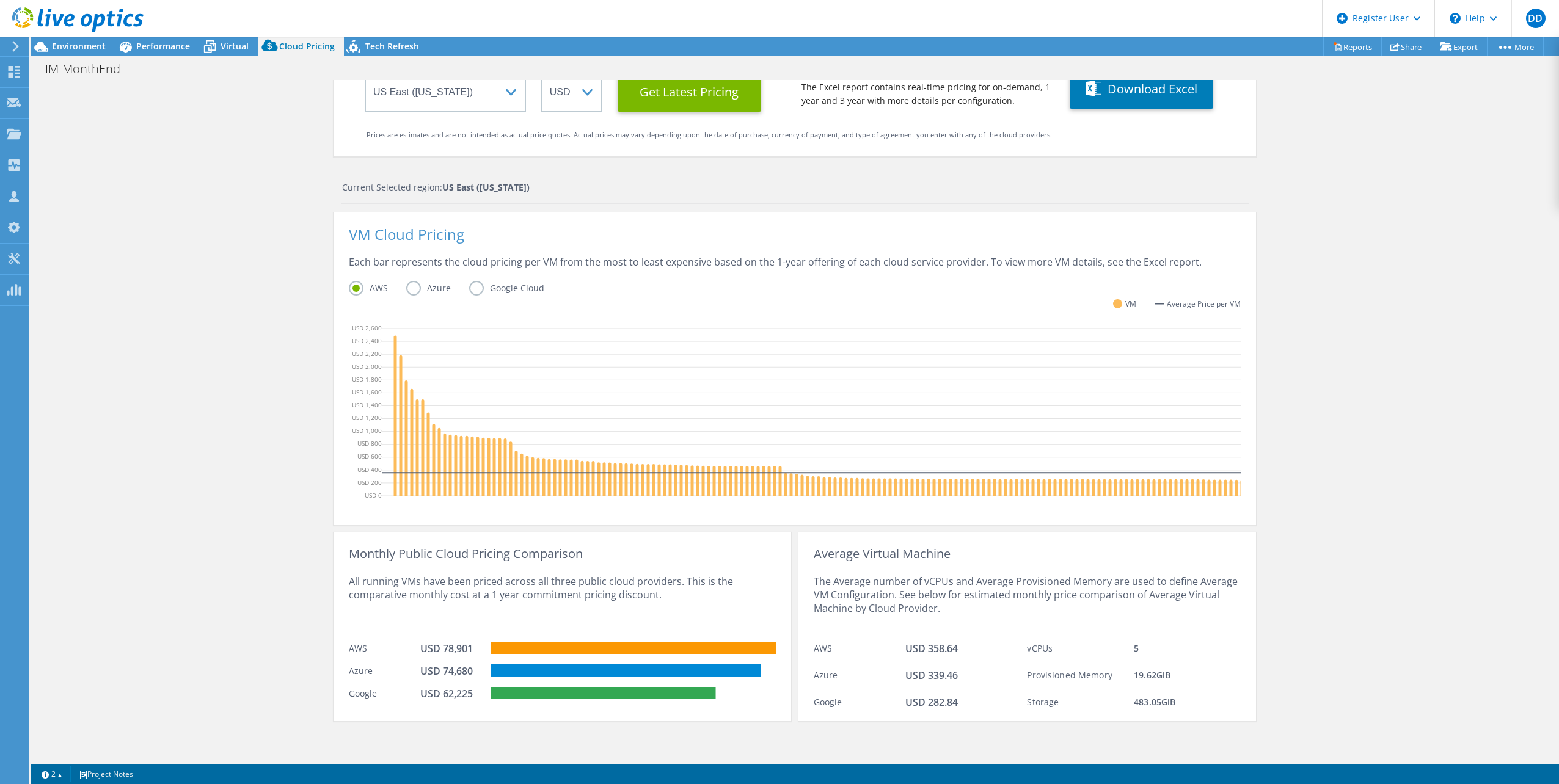
click at [1169, 673] on div "19.62 GiB" at bounding box center [1187, 675] width 107 height 14
drag, startPoint x: 1175, startPoint y: 681, endPoint x: 1121, endPoint y: 681, distance: 54.0
click at [1121, 681] on div "Provisioned Memory 19.62 GiB" at bounding box center [1134, 676] width 214 height 27
drag, startPoint x: 1121, startPoint y: 681, endPoint x: 1055, endPoint y: 650, distance: 72.9
click at [1055, 650] on div "vCPUs" at bounding box center [1081, 649] width 107 height 14
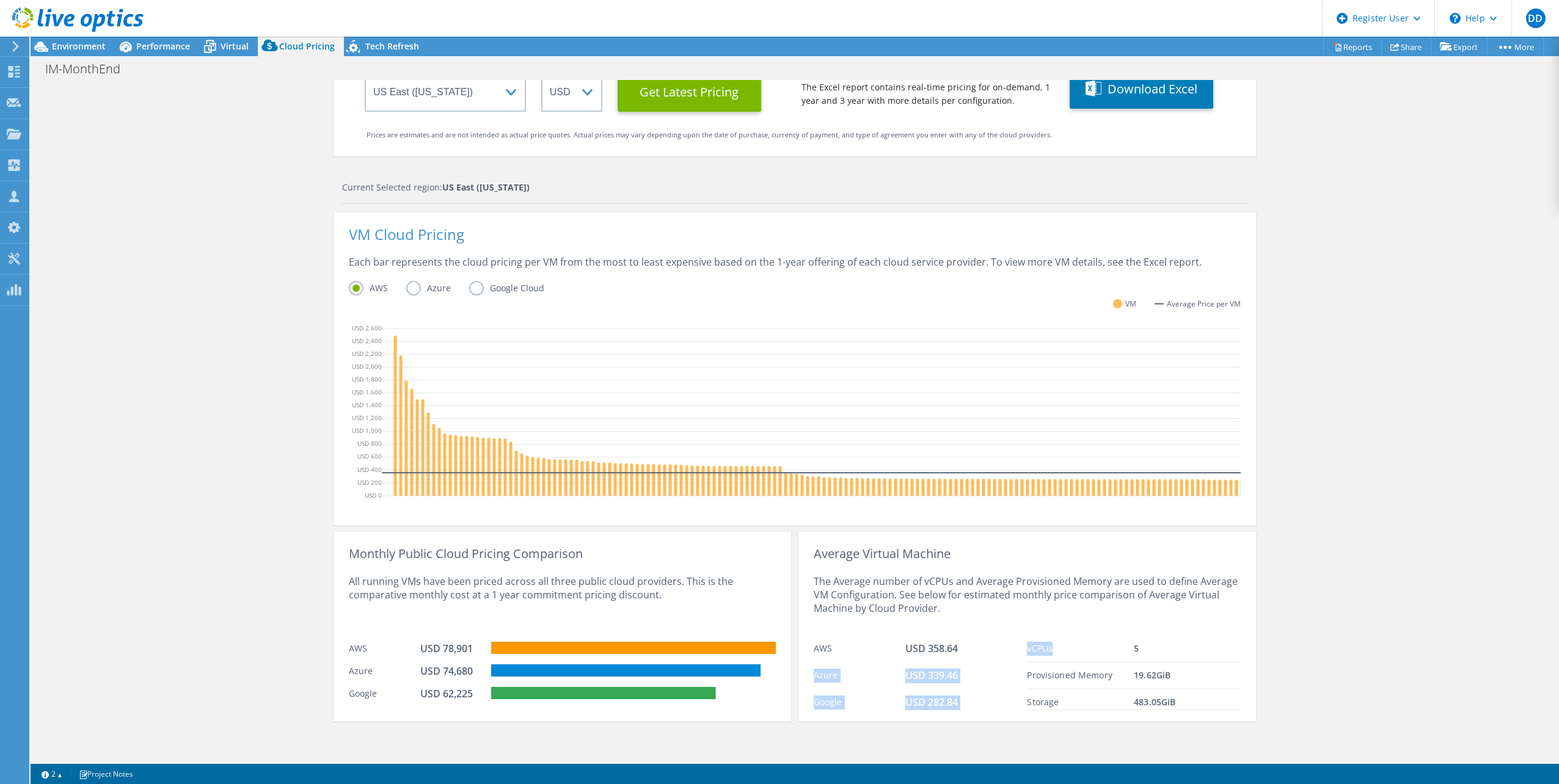
drag, startPoint x: 1076, startPoint y: 651, endPoint x: 1122, endPoint y: 651, distance: 46.0
click at [1122, 651] on div "Average Virtual Machine The Average number of vCPUs and Average Provisioned Mem…" at bounding box center [1027, 626] width 457 height 189
drag, startPoint x: 1127, startPoint y: 652, endPoint x: 1116, endPoint y: 655, distance: 11.4
click at [1135, 671] on span "19.62 GiB" at bounding box center [1151, 675] width 37 height 12
drag, startPoint x: 1116, startPoint y: 655, endPoint x: 1077, endPoint y: 646, distance: 40.0
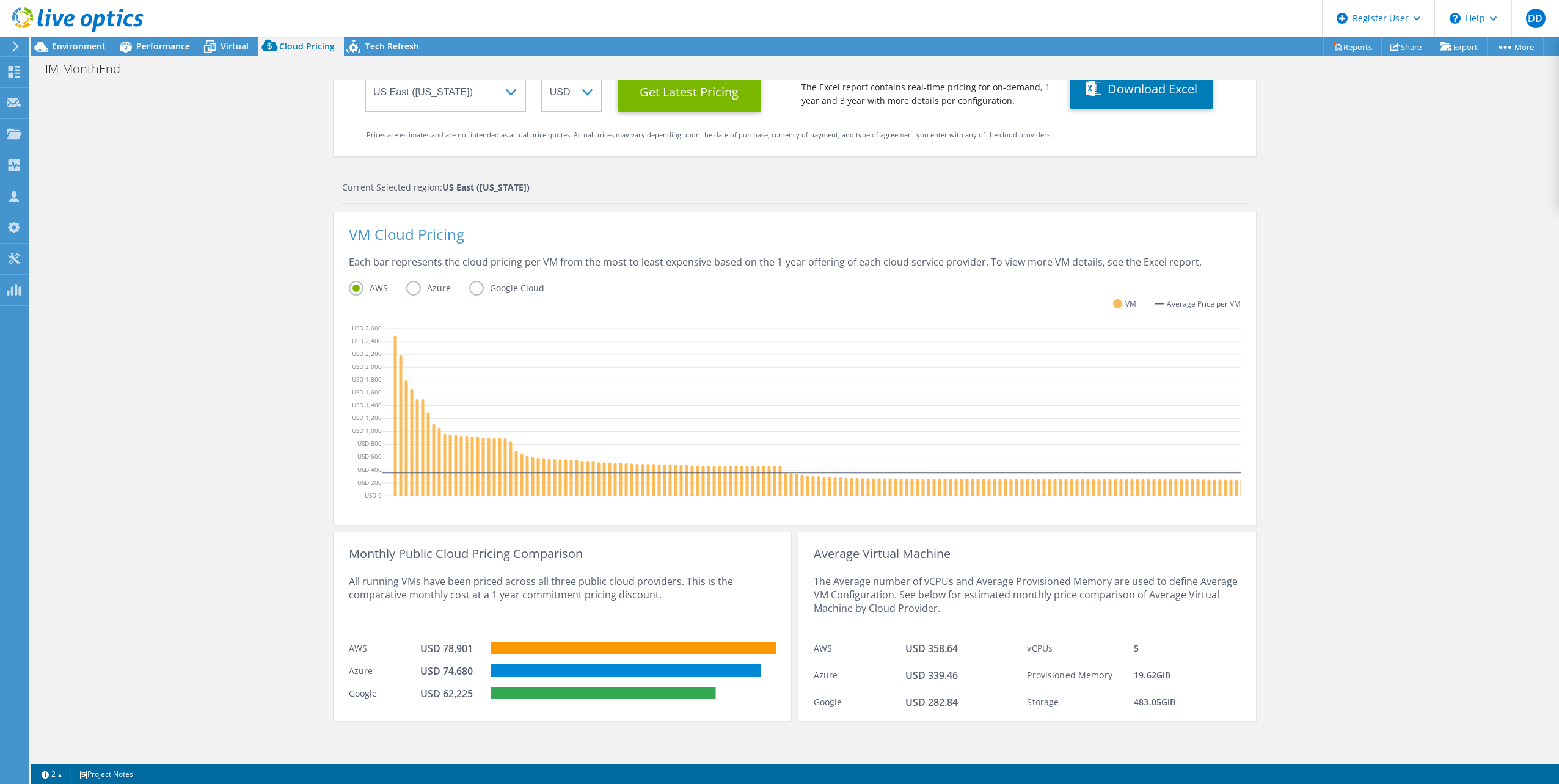
click at [1077, 646] on div "vCPUs" at bounding box center [1081, 649] width 107 height 14
click at [1176, 678] on div "19.62 GiB" at bounding box center [1187, 675] width 107 height 14
click at [1183, 709] on div "483.05 GiB" at bounding box center [1187, 702] width 107 height 14
drag, startPoint x: 1157, startPoint y: 708, endPoint x: 1103, endPoint y: 713, distance: 54.2
click at [1103, 713] on div "Average Virtual Machine The Average number of vCPUs and Average Provisioned Mem…" at bounding box center [1027, 626] width 457 height 189
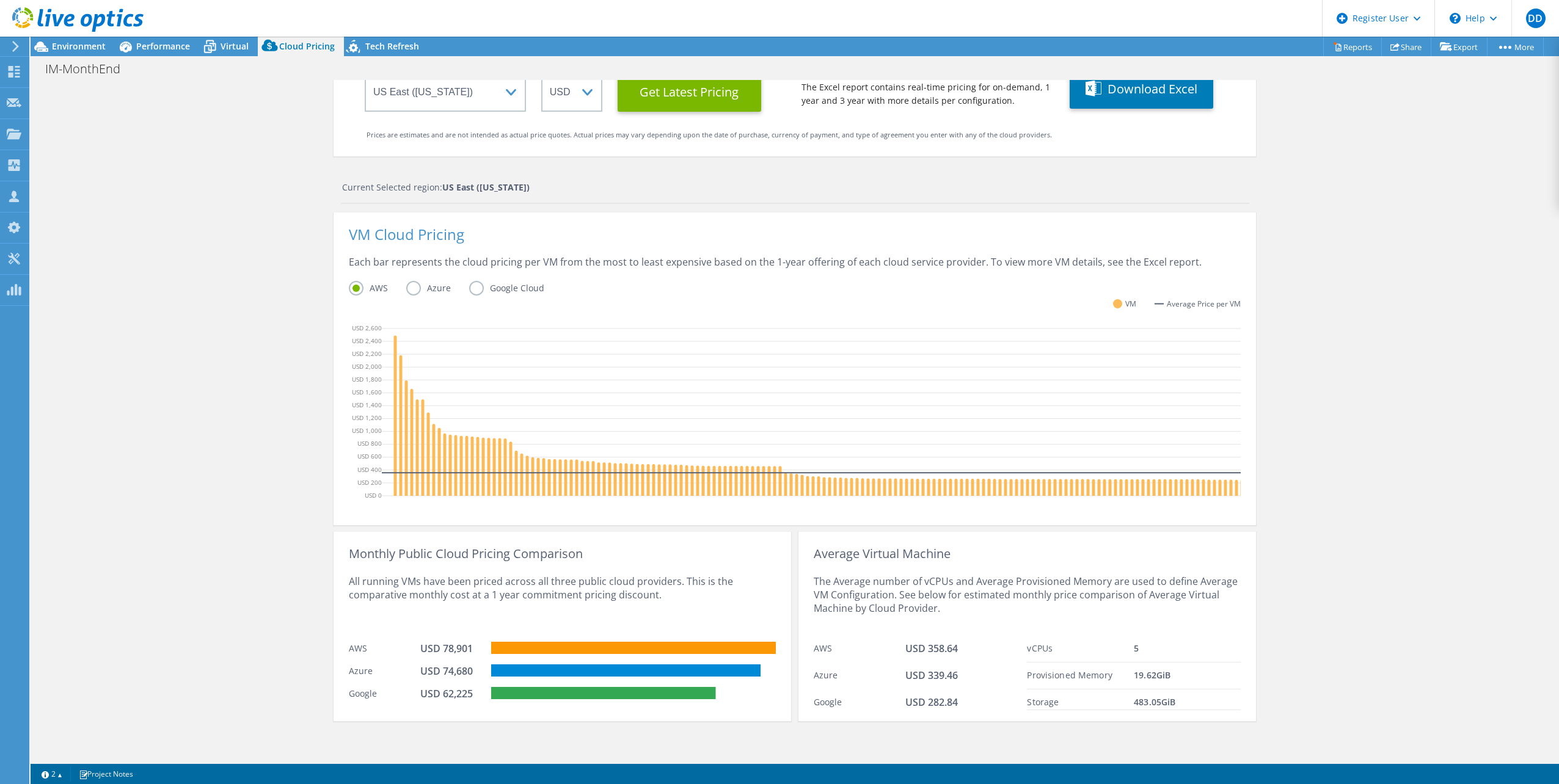
drag, startPoint x: 1103, startPoint y: 713, endPoint x: 1092, endPoint y: 709, distance: 11.7
click at [1092, 709] on div "Storage" at bounding box center [1081, 702] width 107 height 14
drag, startPoint x: 1183, startPoint y: 700, endPoint x: 1121, endPoint y: 694, distance: 62.3
click at [1121, 694] on div "Storage 483.05 GiB" at bounding box center [1134, 700] width 214 height 20
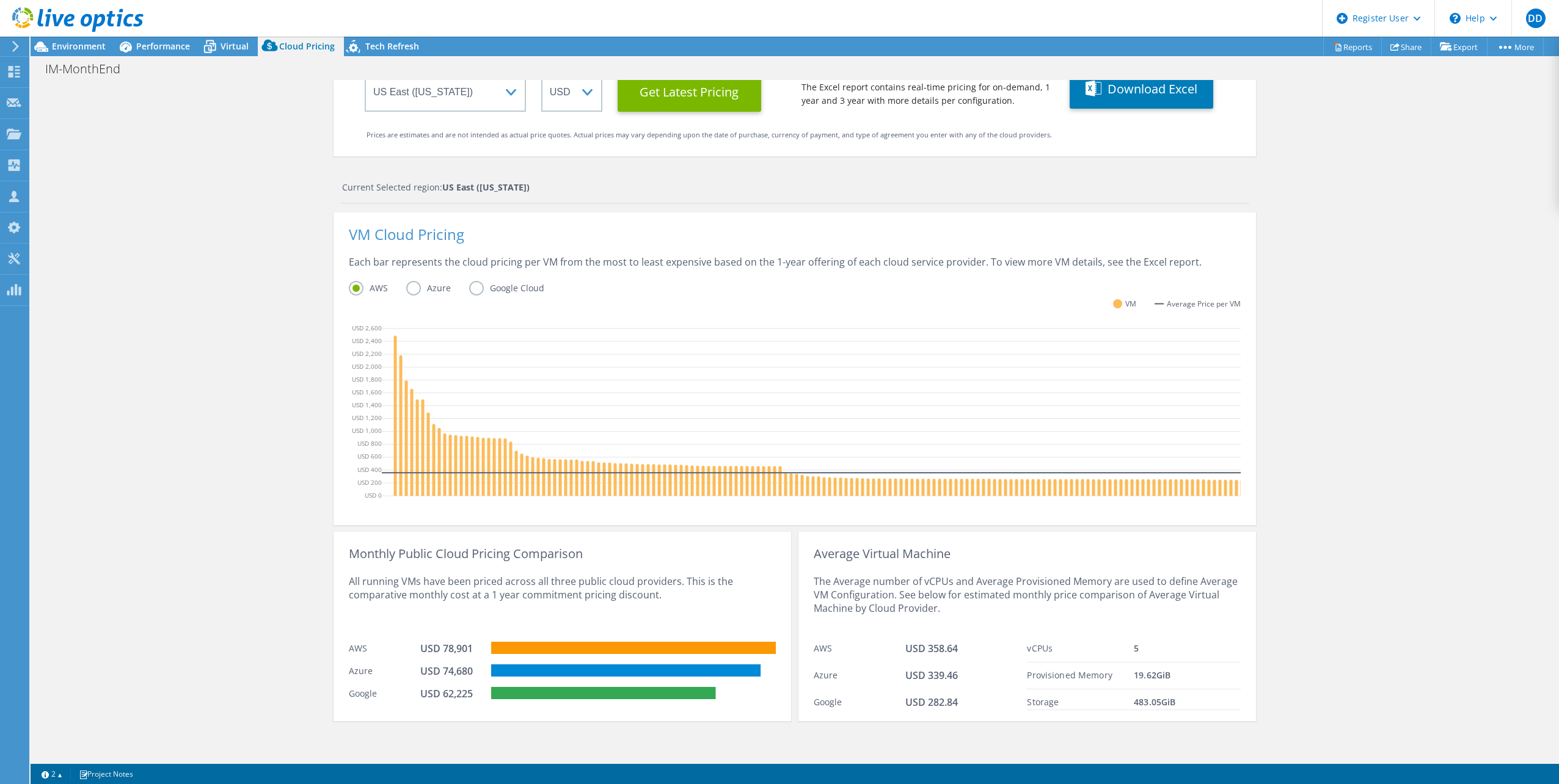
drag, startPoint x: 1121, startPoint y: 694, endPoint x: 1046, endPoint y: 638, distance: 93.6
click at [1032, 640] on div "vCPUs 5" at bounding box center [1134, 649] width 214 height 27
click at [157, 42] on span "Performance" at bounding box center [162, 46] width 54 height 12
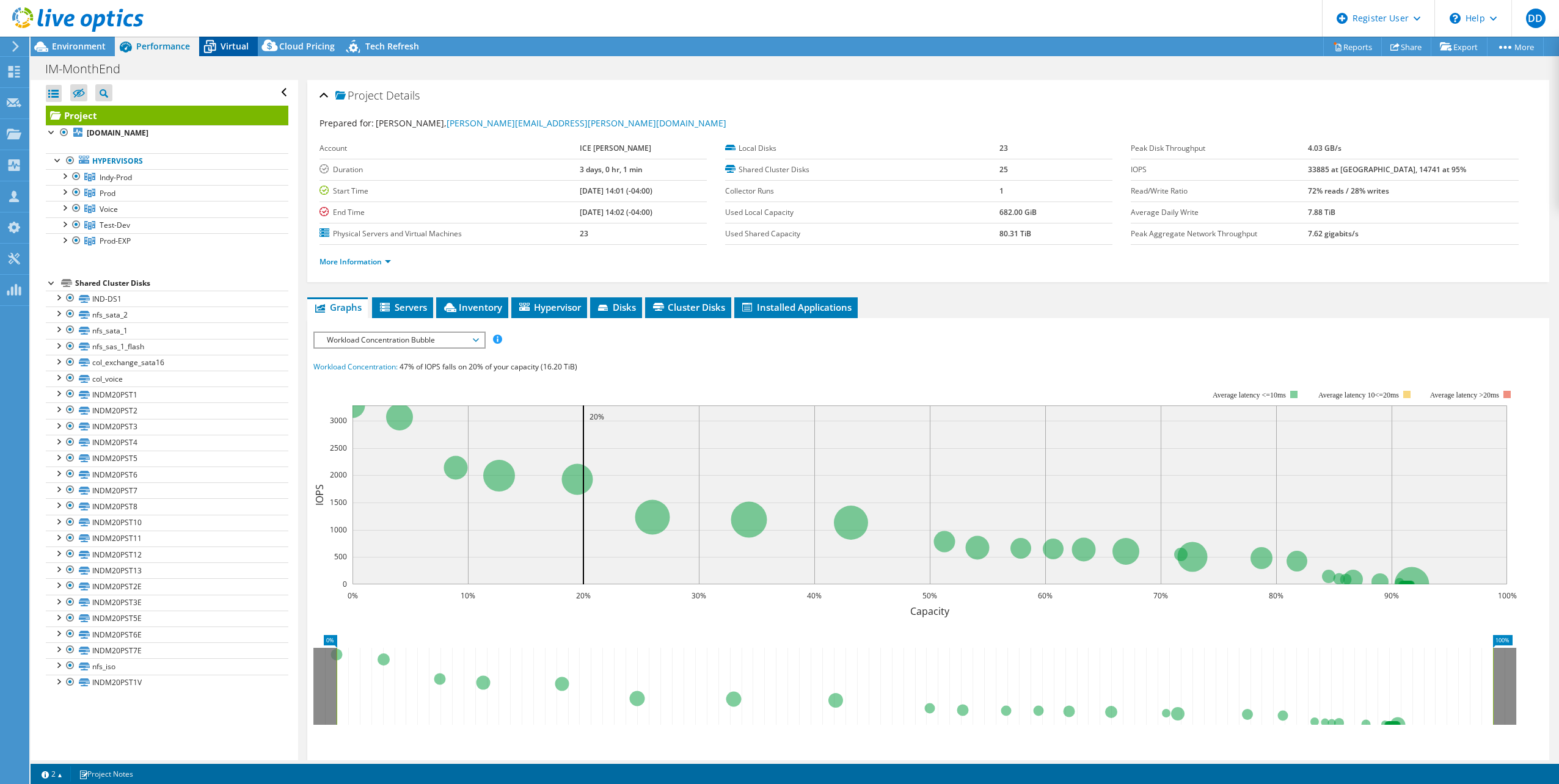
click at [212, 49] on icon at bounding box center [209, 46] width 21 height 21
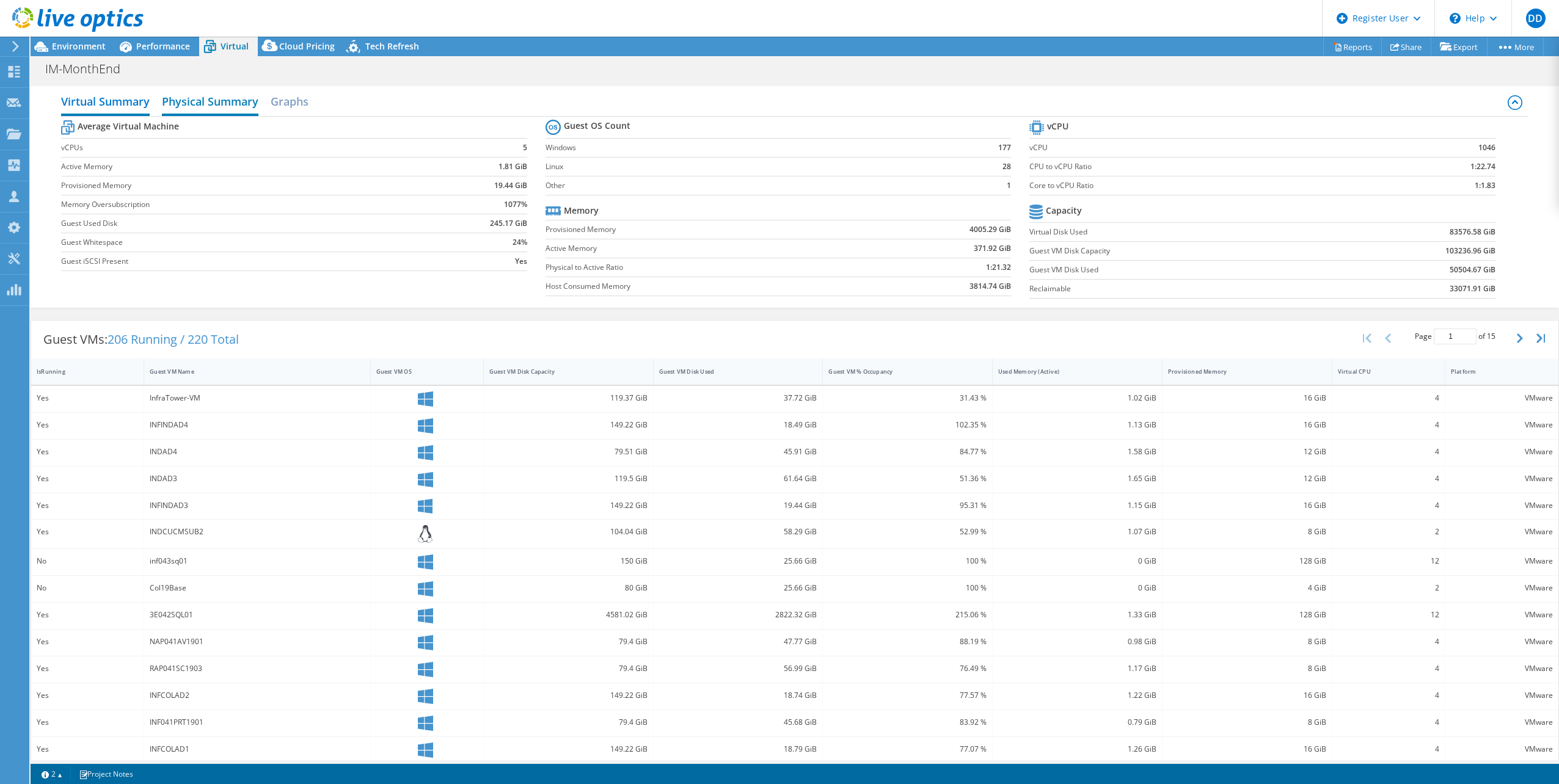
click at [220, 104] on h2 "Physical Summary" at bounding box center [211, 103] width 97 height 27
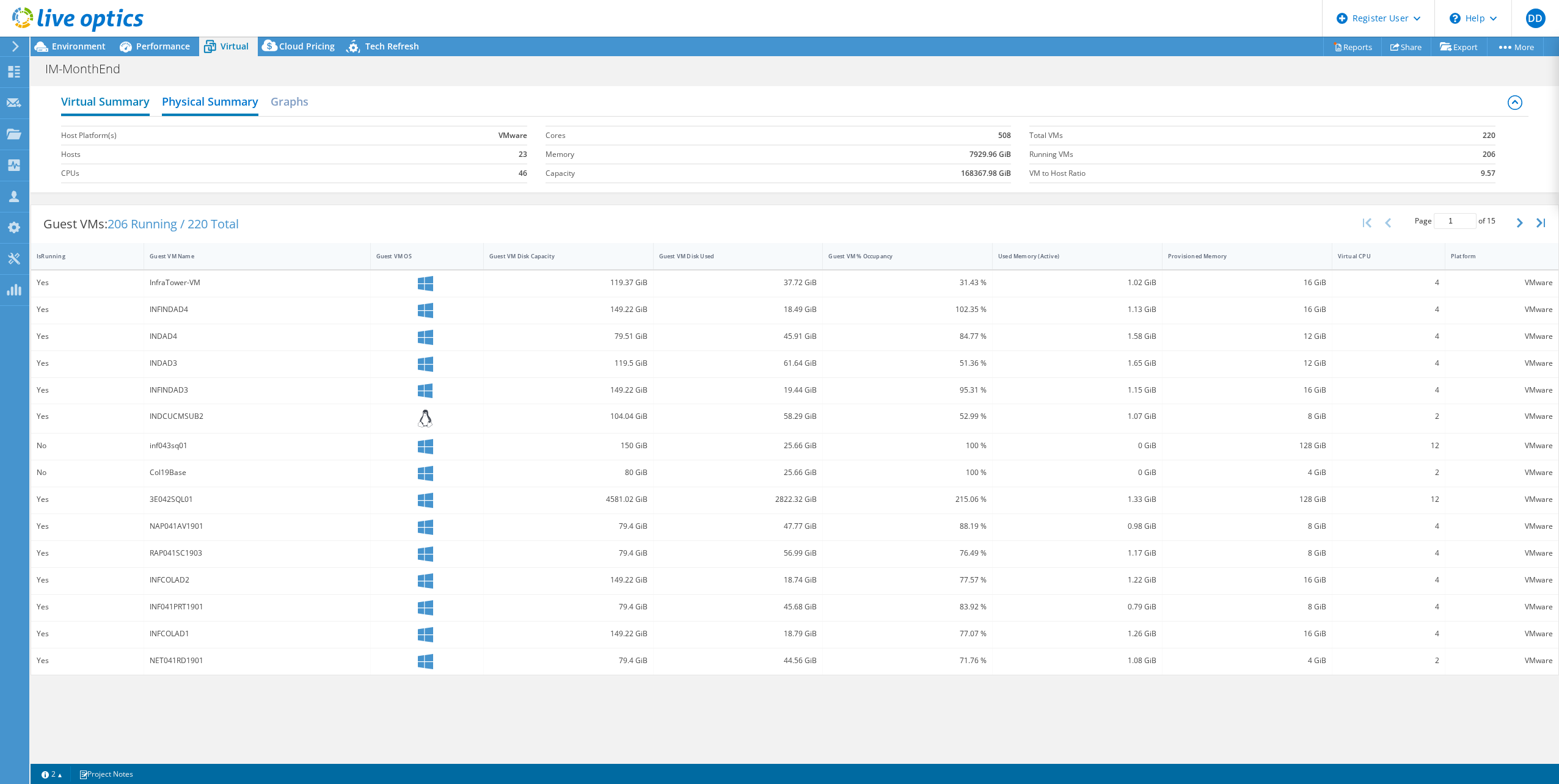
click at [139, 105] on h2 "Virtual Summary" at bounding box center [105, 103] width 88 height 27
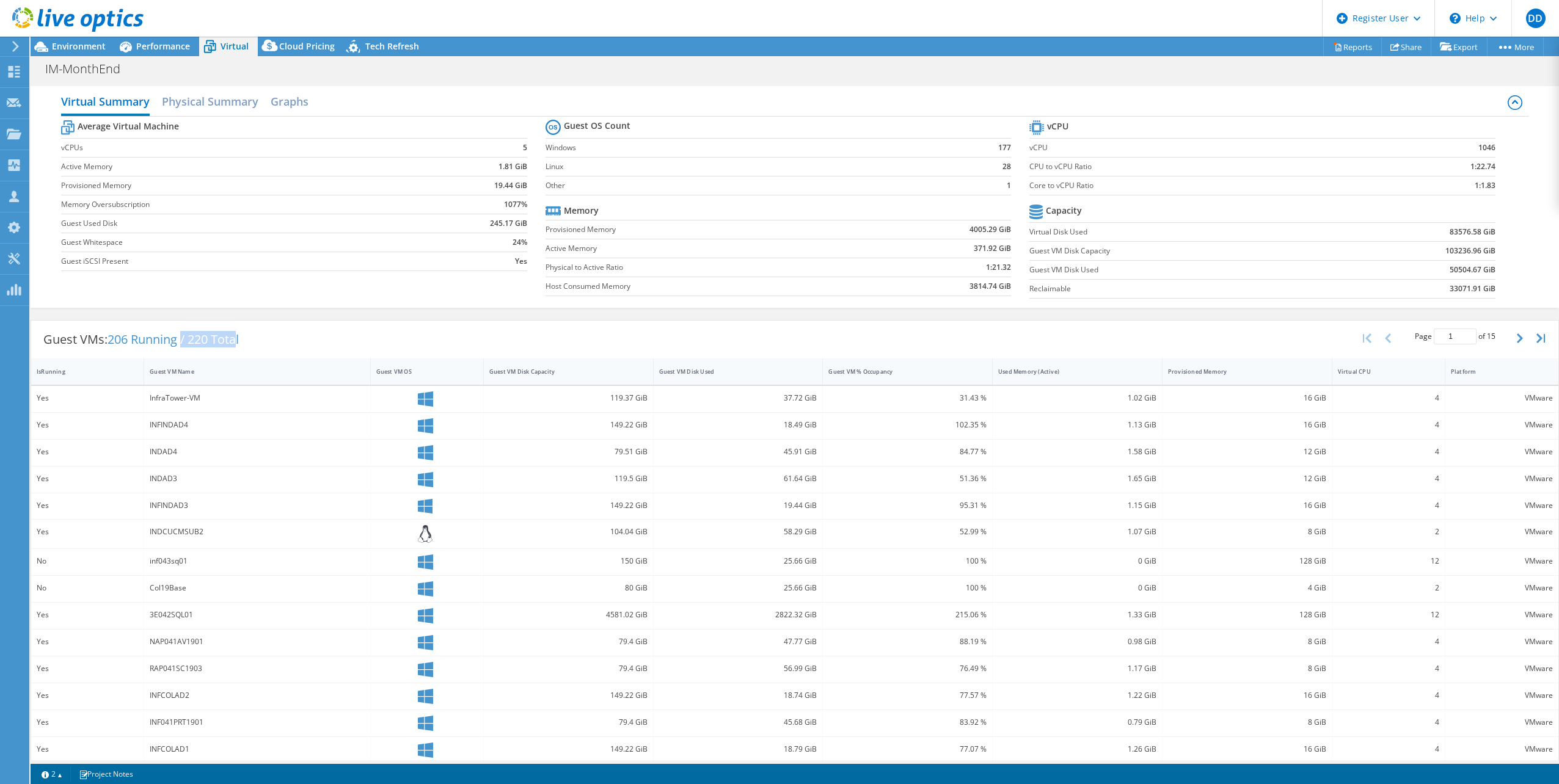
drag, startPoint x: 240, startPoint y: 342, endPoint x: 187, endPoint y: 340, distance: 53.0
click at [187, 340] on span "206 Running / 220 Total" at bounding box center [173, 339] width 132 height 16
drag, startPoint x: 187, startPoint y: 340, endPoint x: 315, endPoint y: 374, distance: 132.4
click at [315, 374] on div "Guest VM Name" at bounding box center [249, 371] width 200 height 8
click at [161, 38] on div "Performance" at bounding box center [156, 46] width 84 height 20
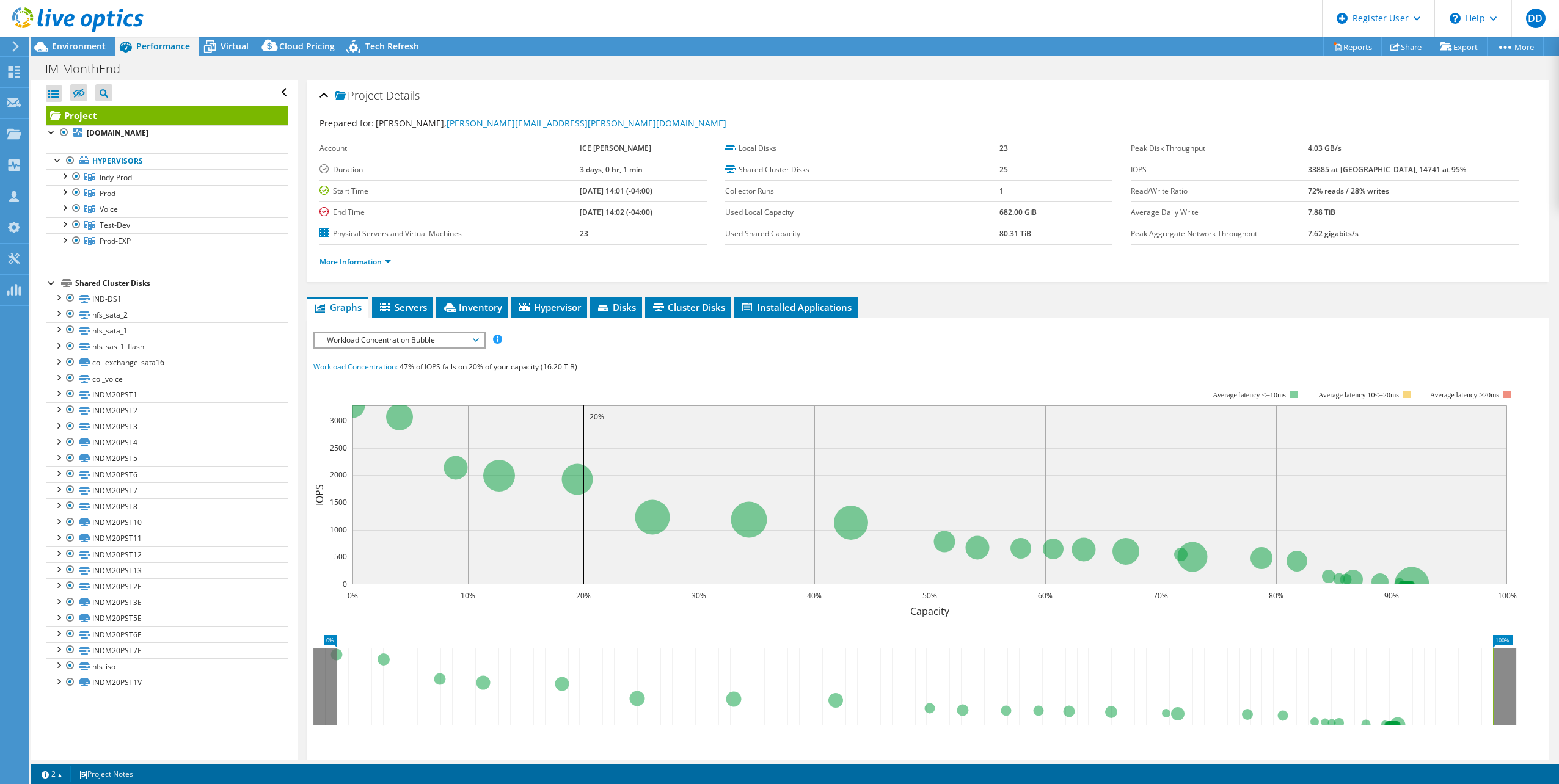
click at [109, 38] on div at bounding box center [71, 20] width 144 height 41
click at [96, 42] on span "Environment" at bounding box center [78, 46] width 54 height 12
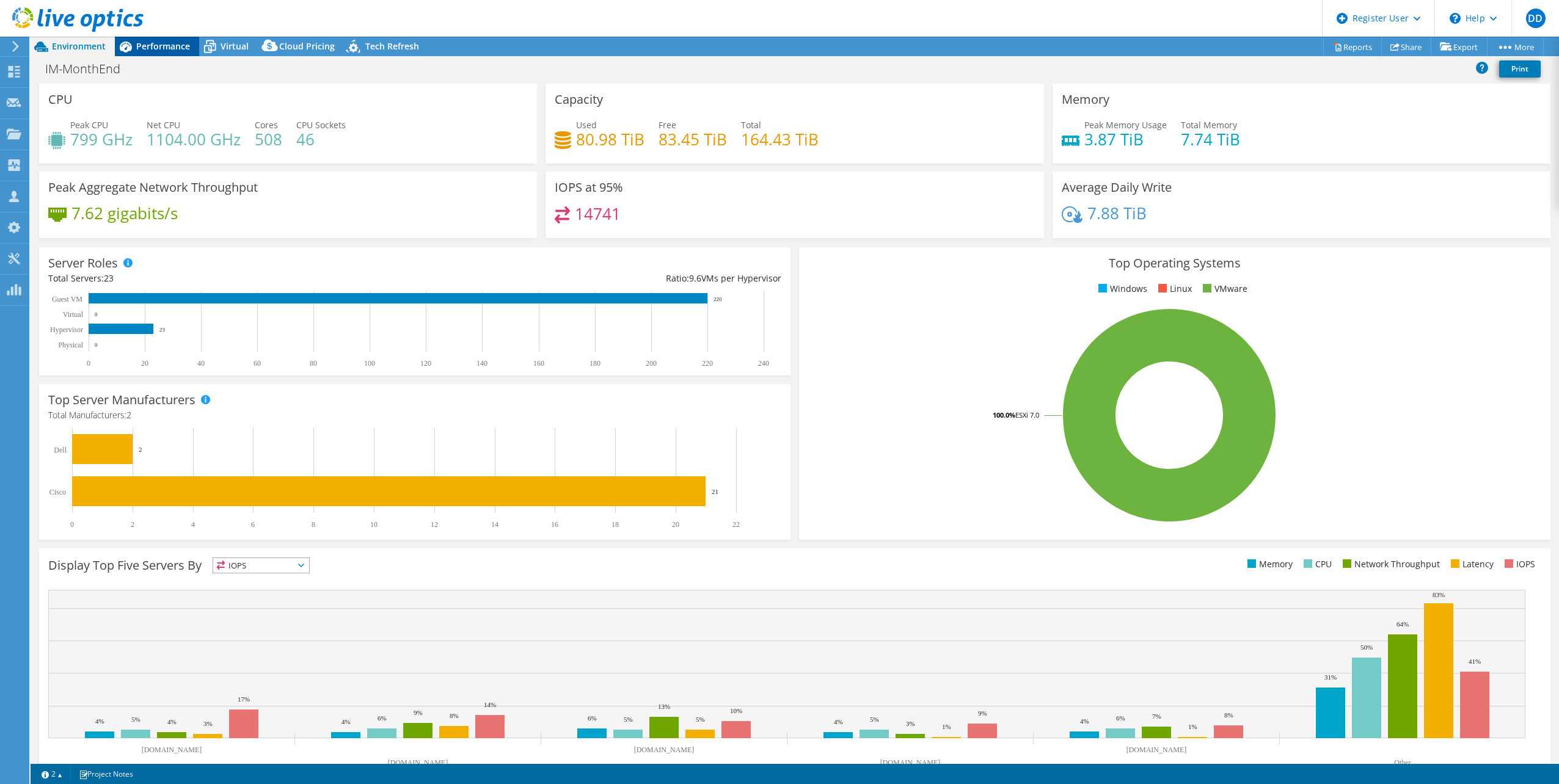
click at [128, 45] on icon at bounding box center [125, 46] width 21 height 21
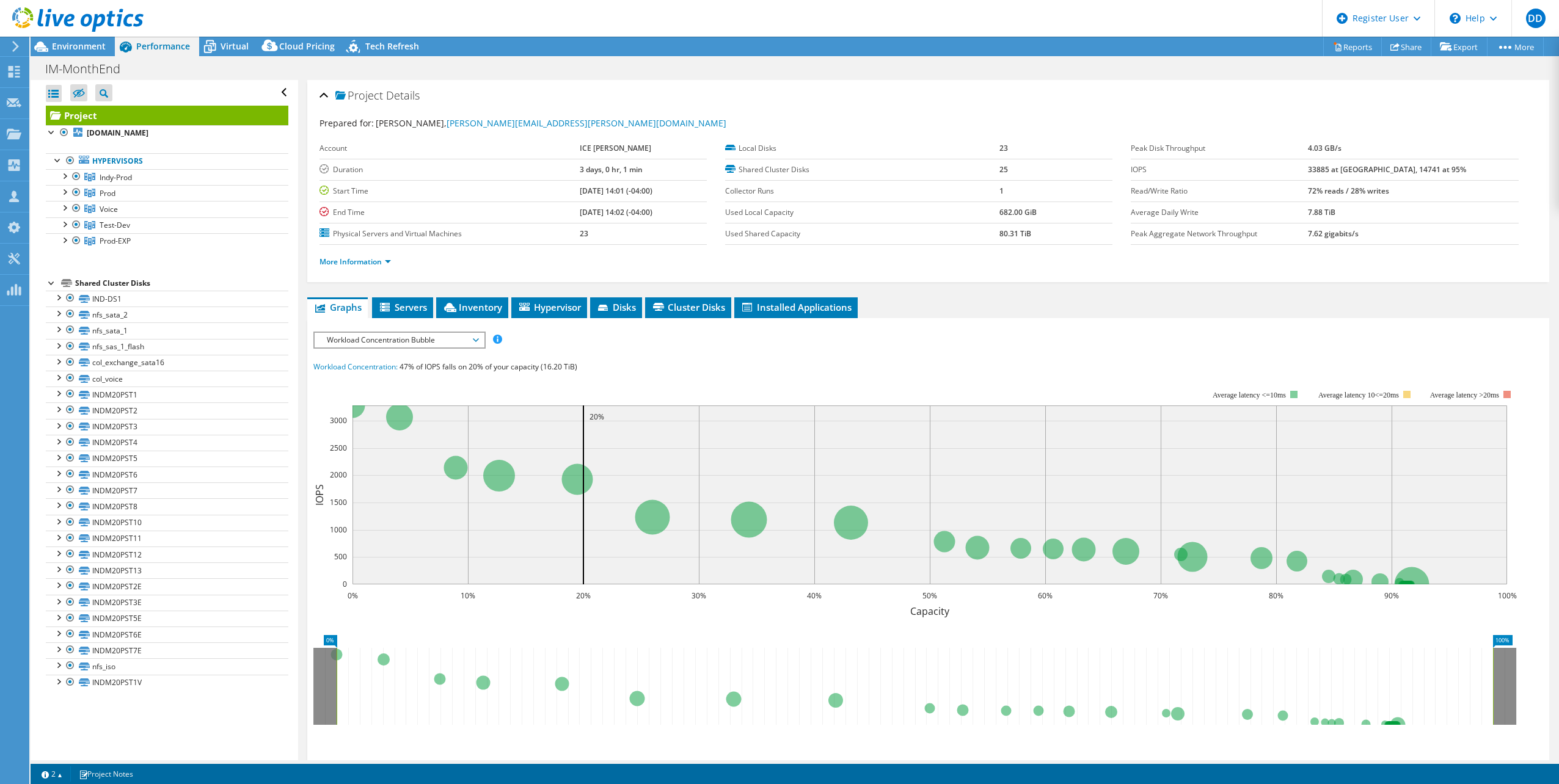
click at [394, 333] on span "Workload Concentration Bubble" at bounding box center [398, 340] width 157 height 14
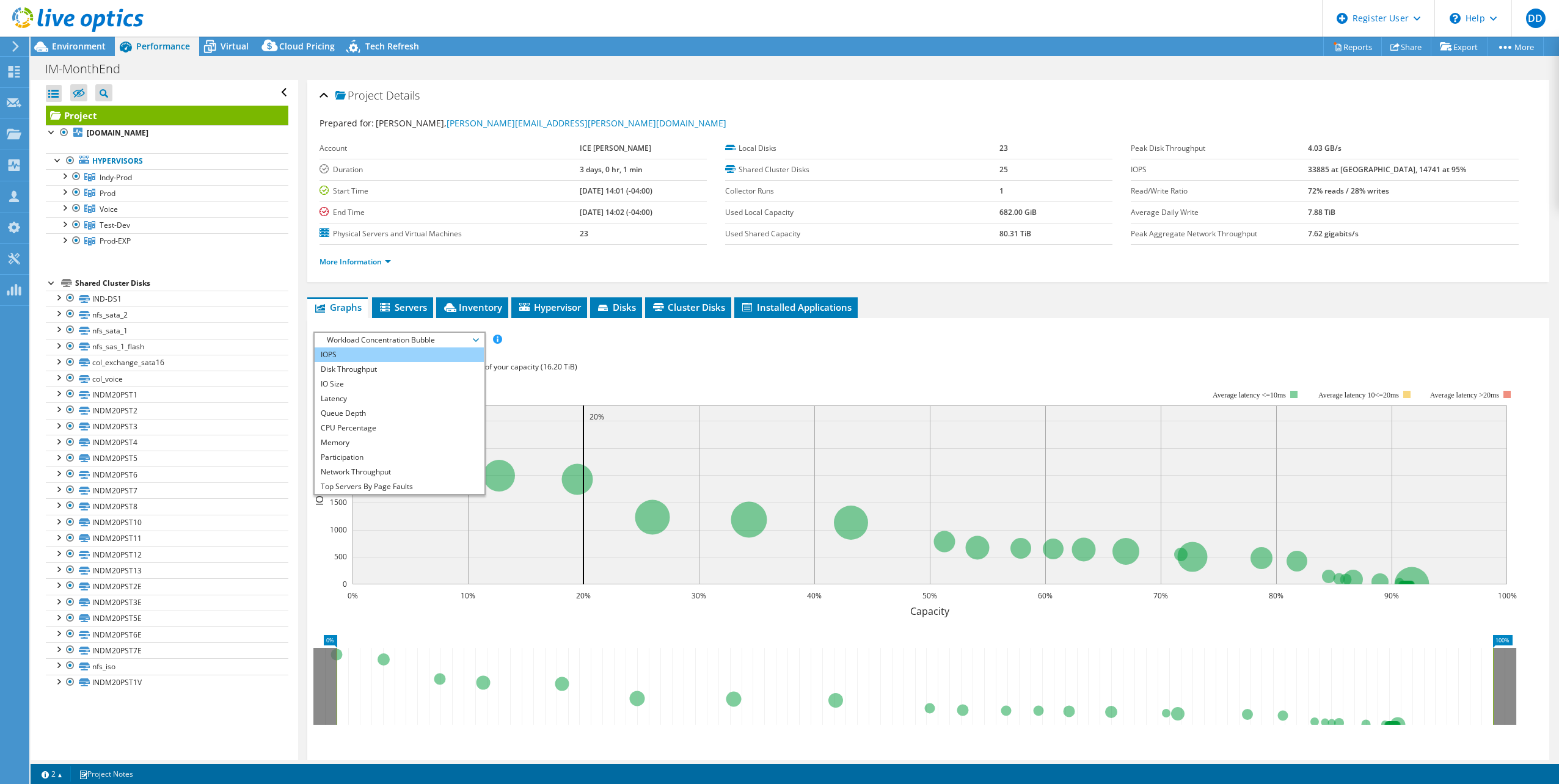
click at [374, 358] on li "IOPS" at bounding box center [398, 354] width 169 height 14
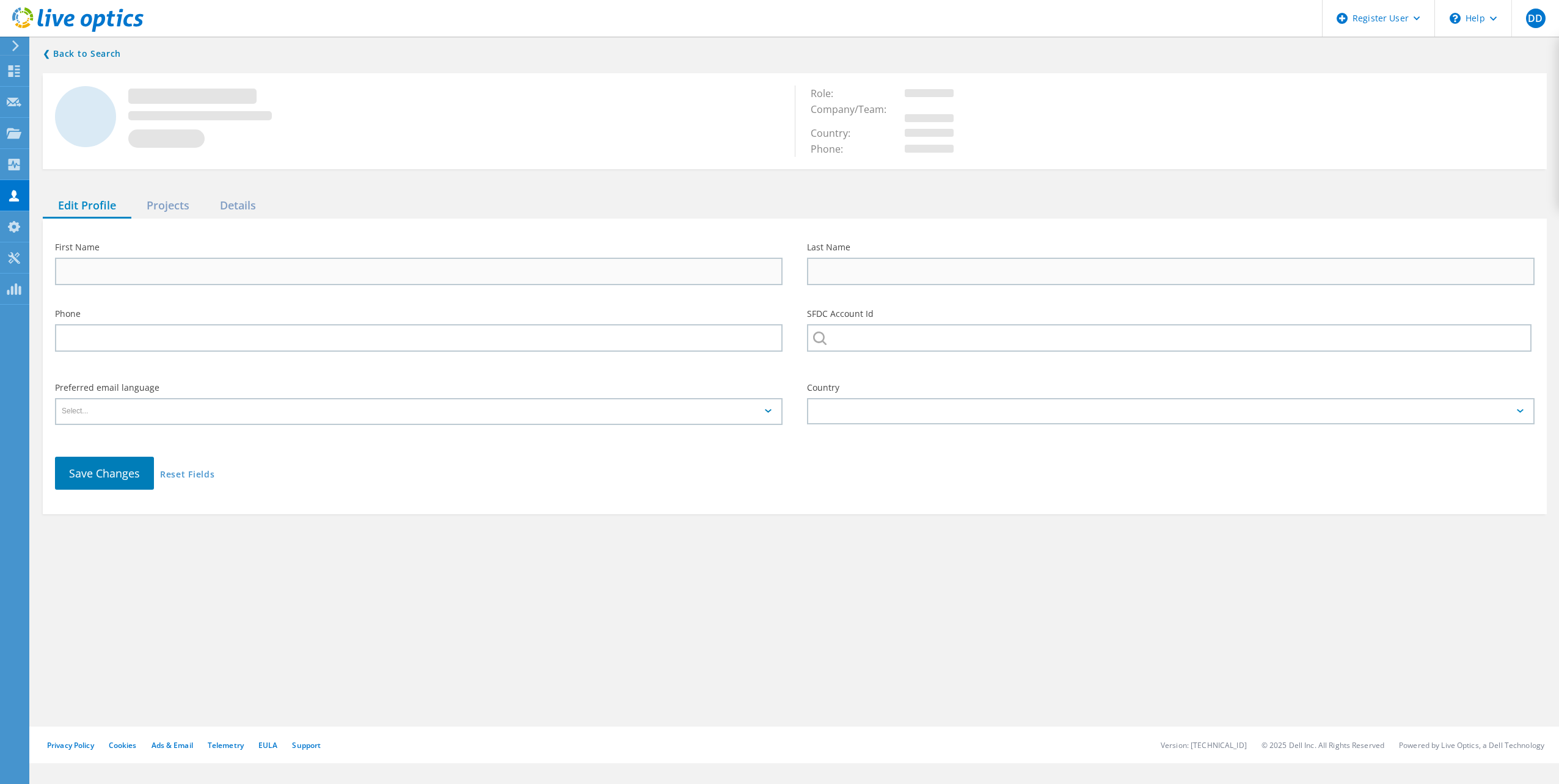
type input "[PERSON_NAME]"
type input "ICE MILLER"
type input "English"
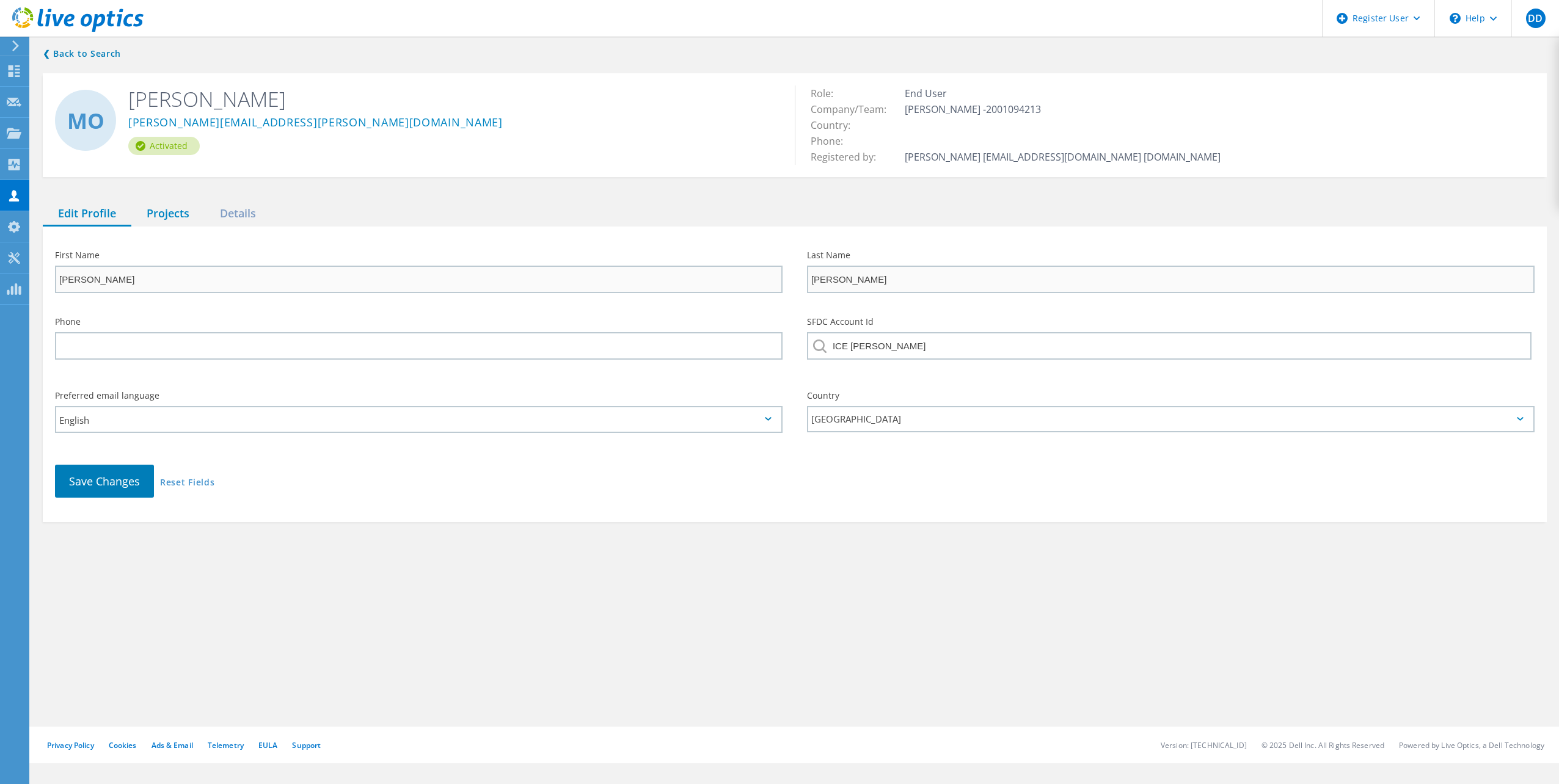
click at [171, 213] on div "Projects" at bounding box center [168, 213] width 73 height 25
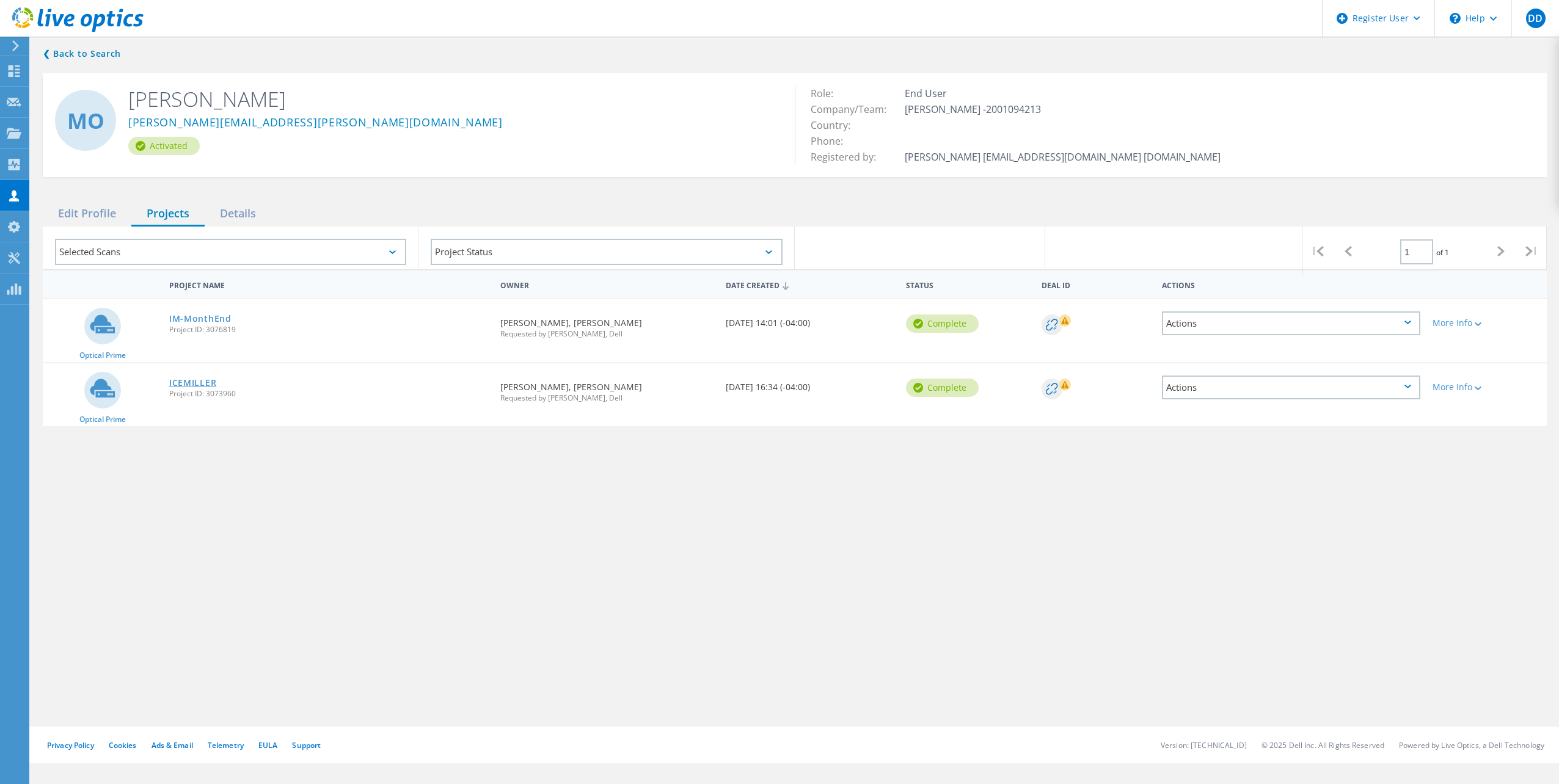
click at [192, 381] on link "ICEMILLER" at bounding box center [192, 383] width 47 height 8
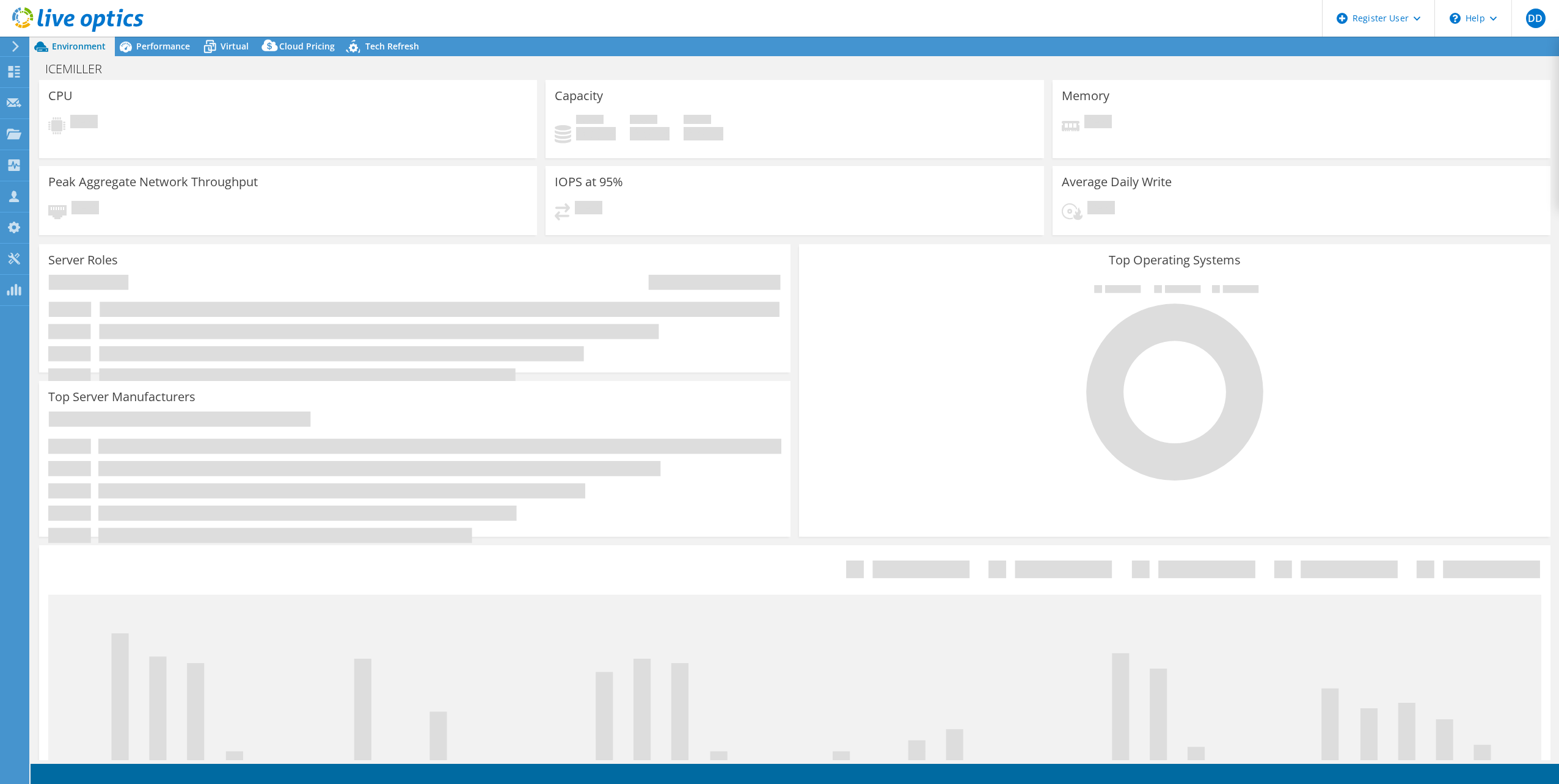
select select "USEast"
select select "USD"
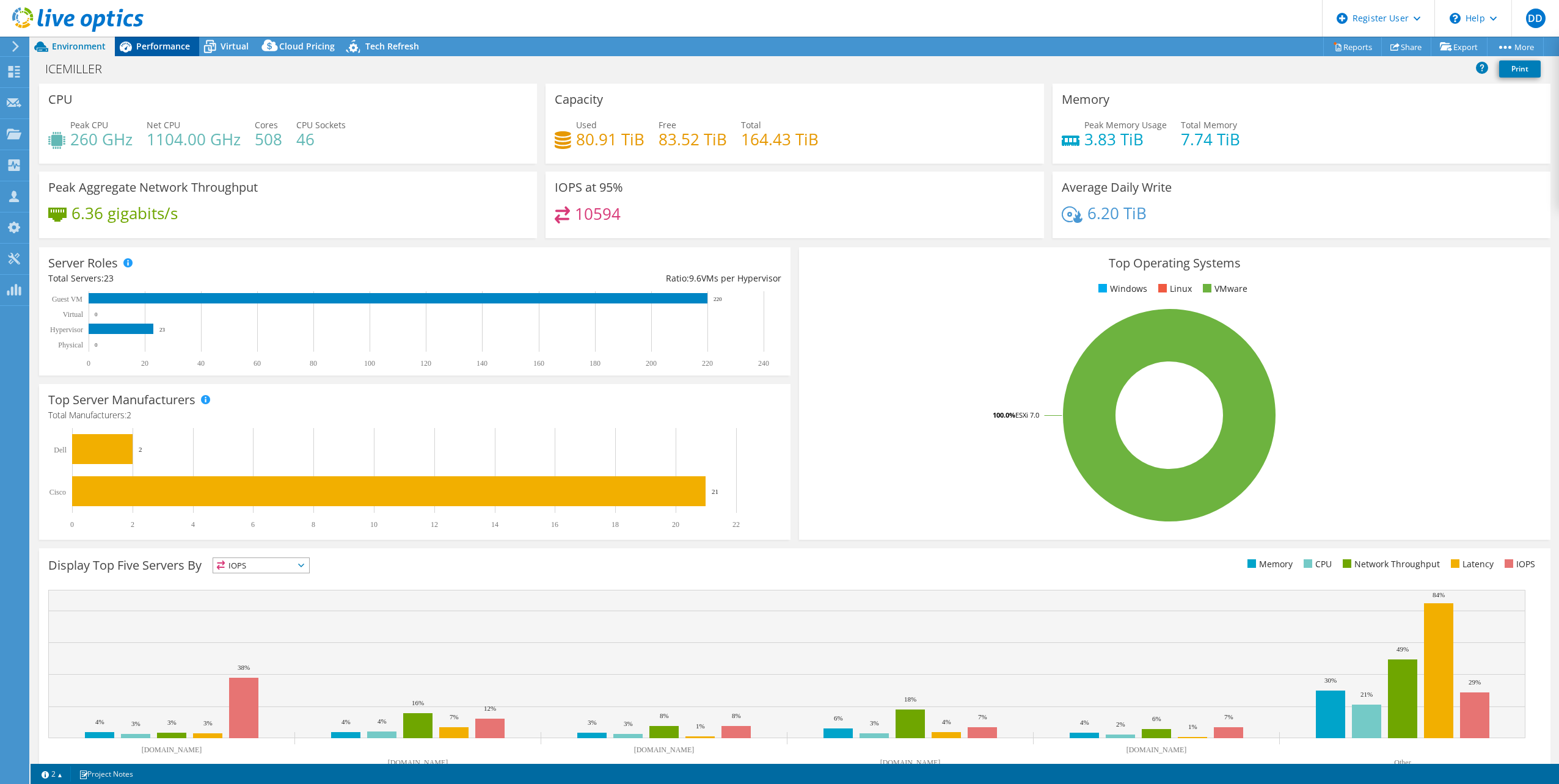
click at [127, 41] on icon at bounding box center [125, 46] width 21 height 21
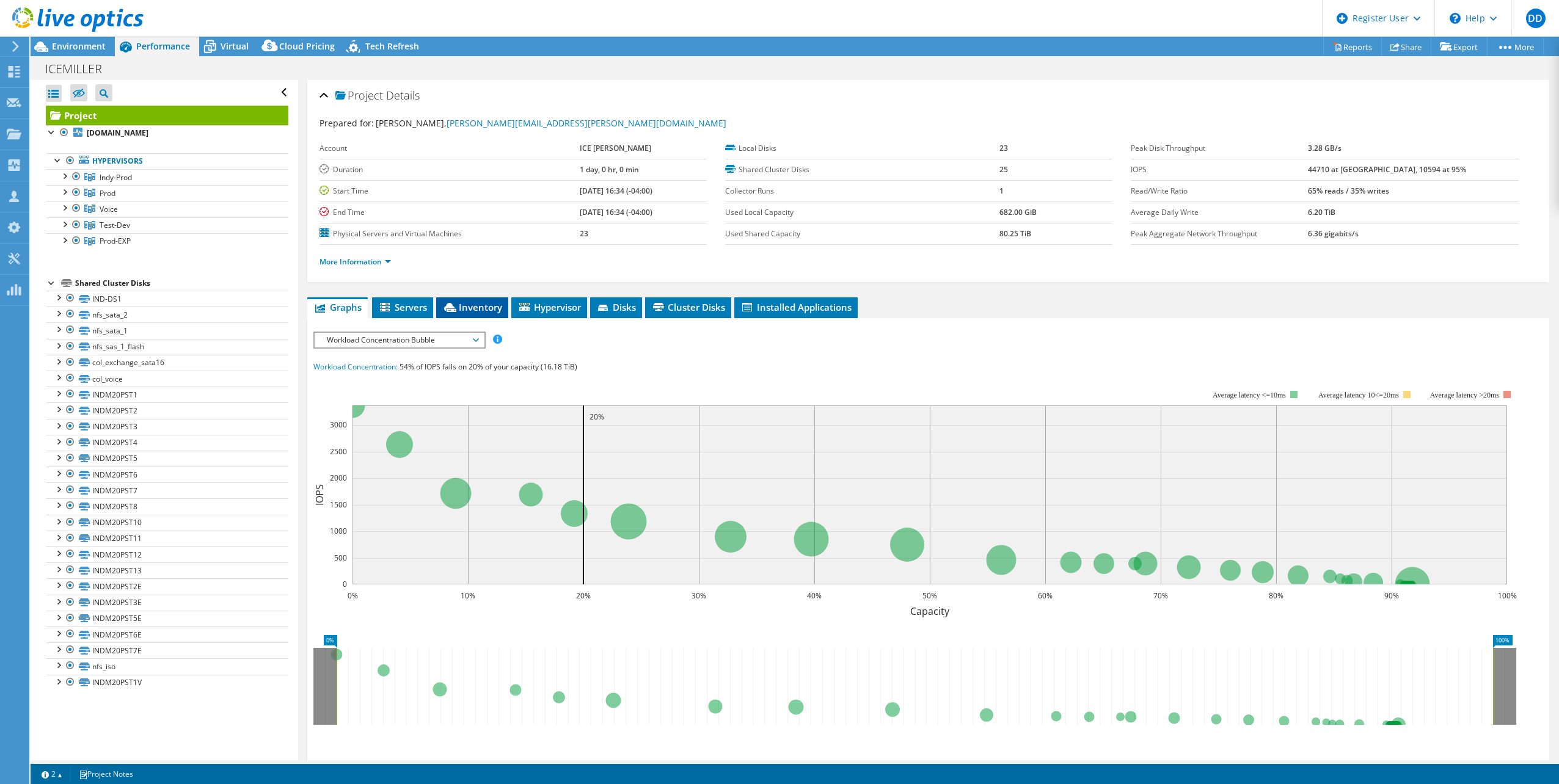
click at [455, 300] on li "Inventory" at bounding box center [472, 307] width 72 height 20
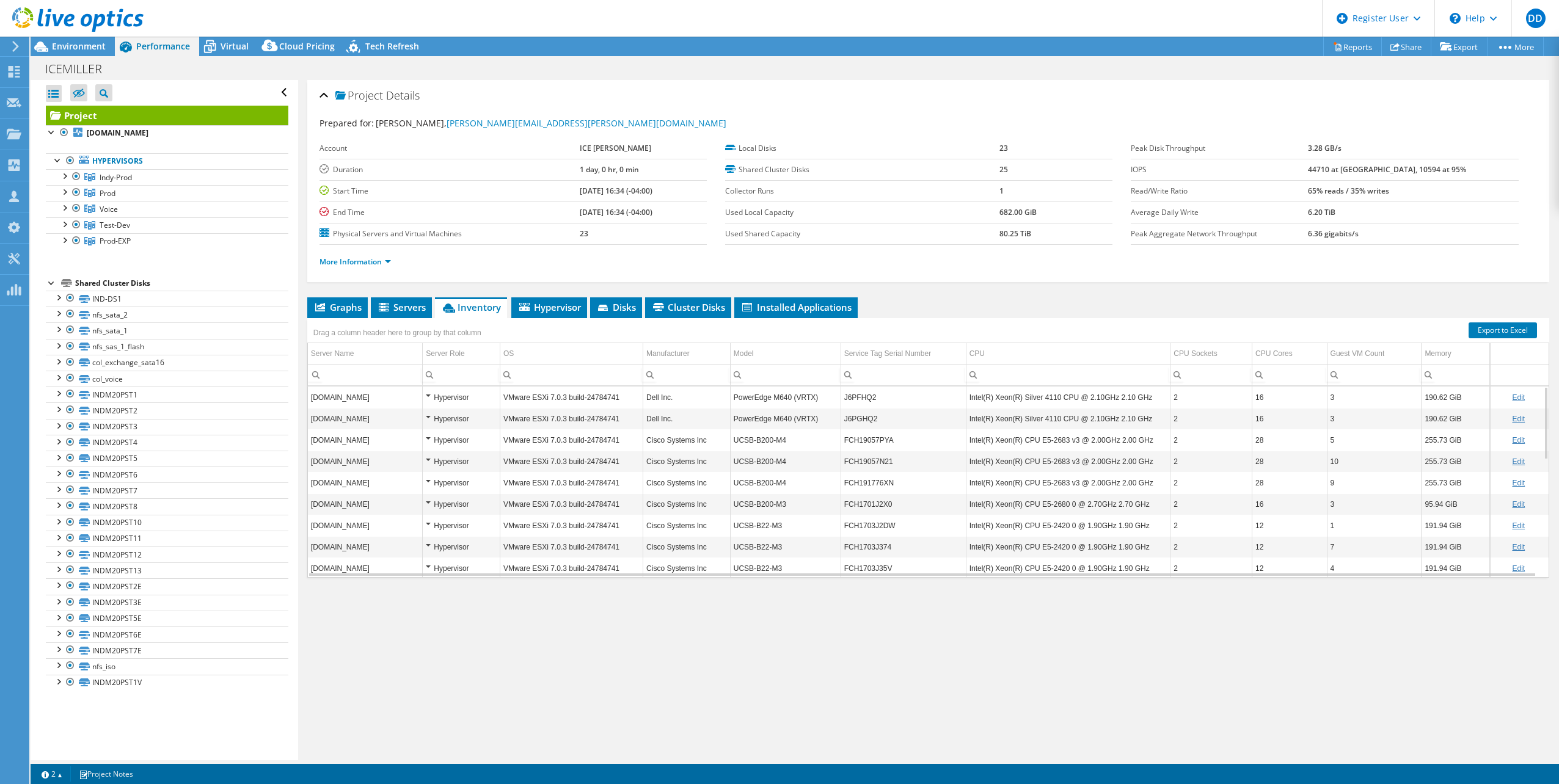
scroll to position [307, 0]
drag, startPoint x: 787, startPoint y: 501, endPoint x: 731, endPoint y: 495, distance: 56.3
click at [731, 495] on td "UCSB-B200-M4" at bounding box center [785, 496] width 110 height 21
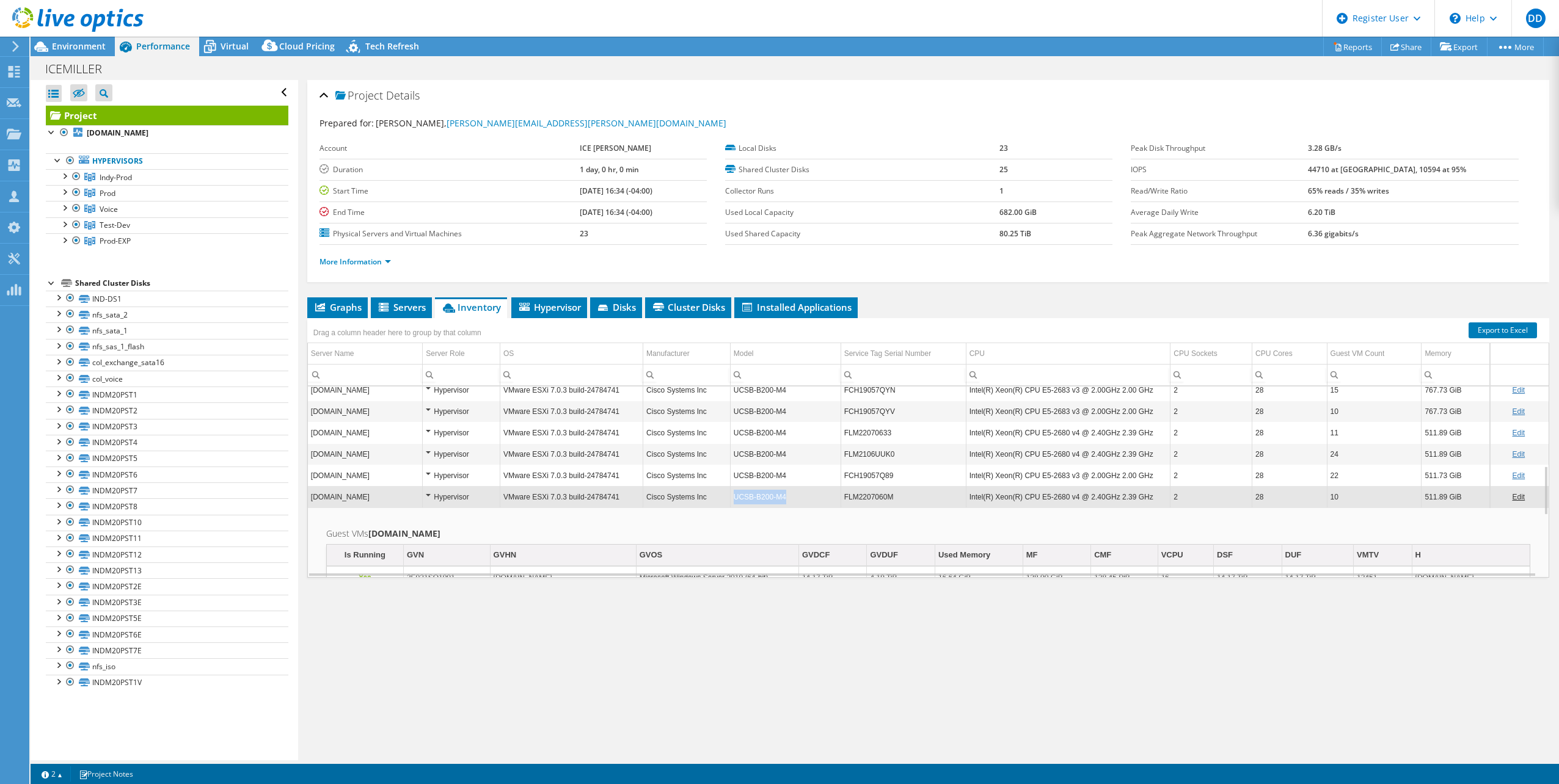
drag, startPoint x: 783, startPoint y: 494, endPoint x: 731, endPoint y: 499, distance: 52.2
click at [731, 499] on td "UCSB-B200-M4" at bounding box center [785, 496] width 110 height 21
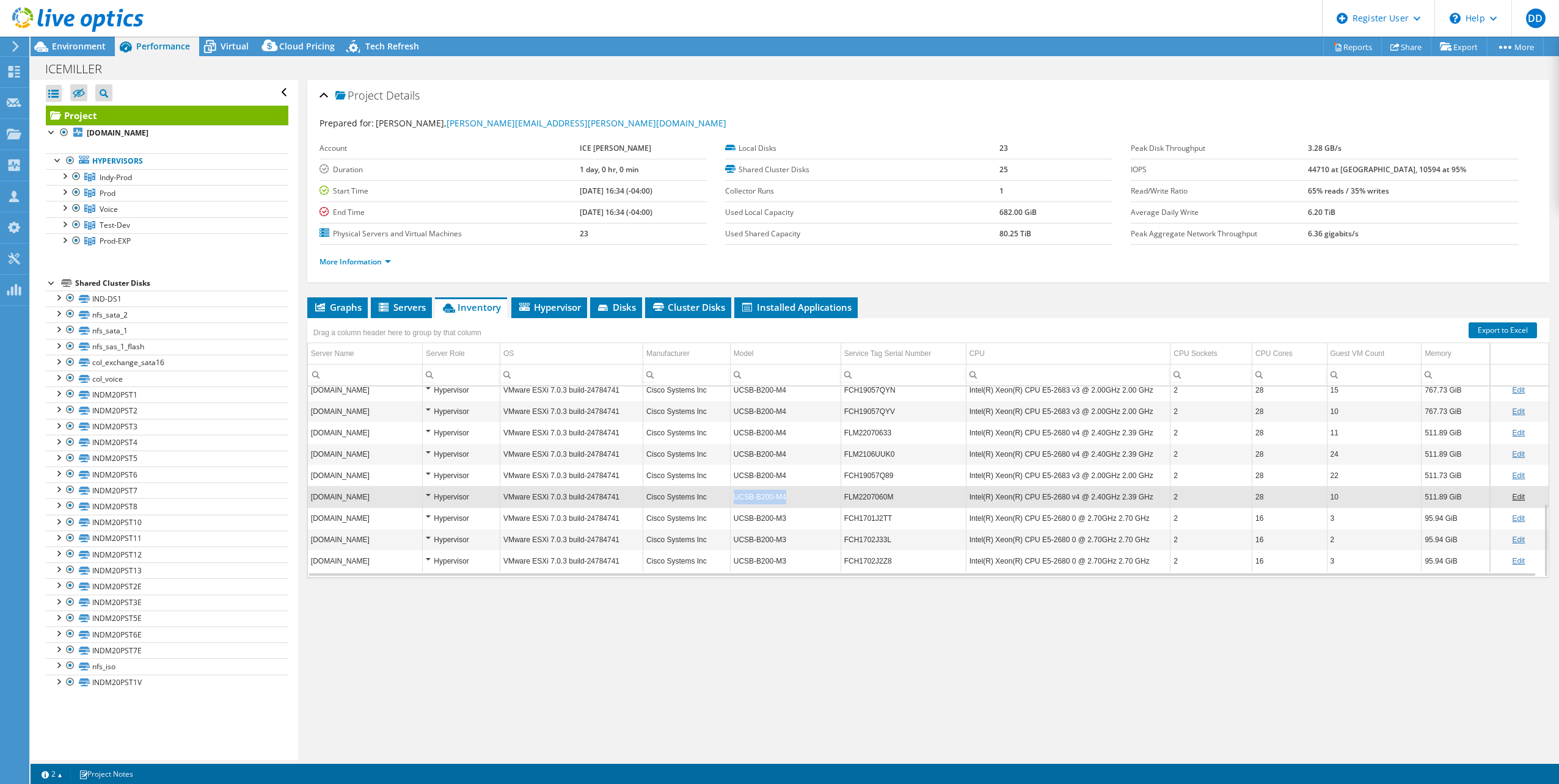
copy td "UCSB-B200-M4"
drag, startPoint x: 733, startPoint y: 497, endPoint x: 782, endPoint y: 486, distance: 50.2
click at [782, 486] on td "UCSB-B200-M4" at bounding box center [785, 496] width 110 height 21
